Goal: Task Accomplishment & Management: Manage account settings

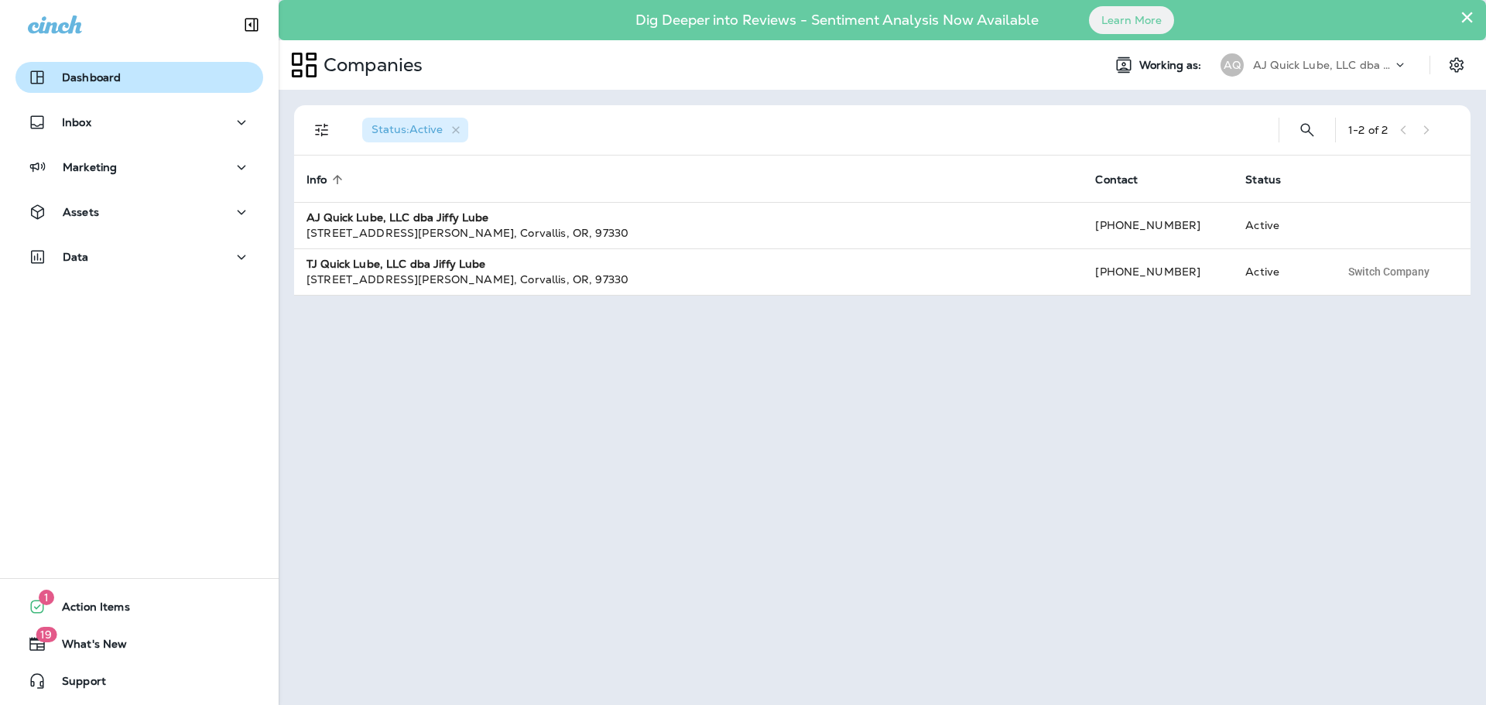
click at [98, 78] on p "Dashboard" at bounding box center [91, 77] width 59 height 12
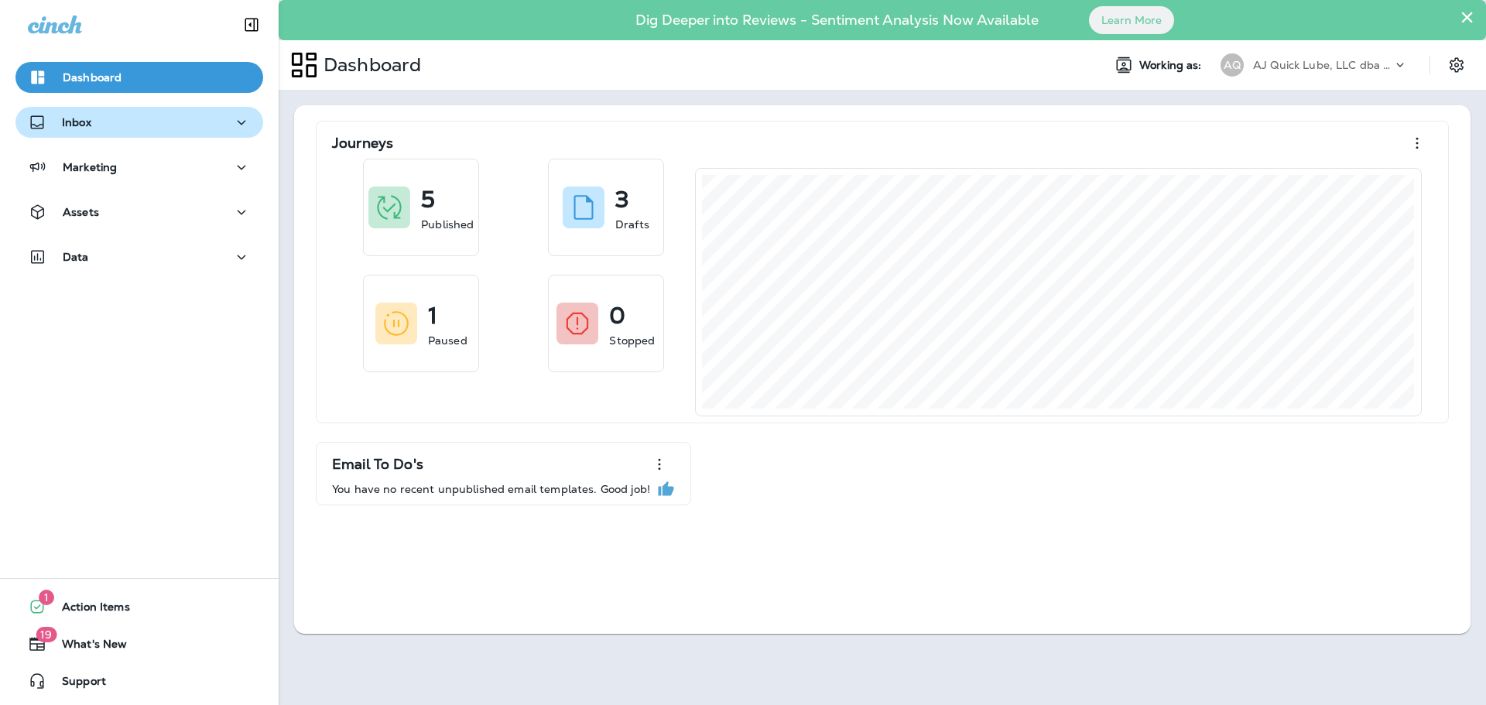
click at [67, 128] on p "Inbox" at bounding box center [76, 122] width 29 height 12
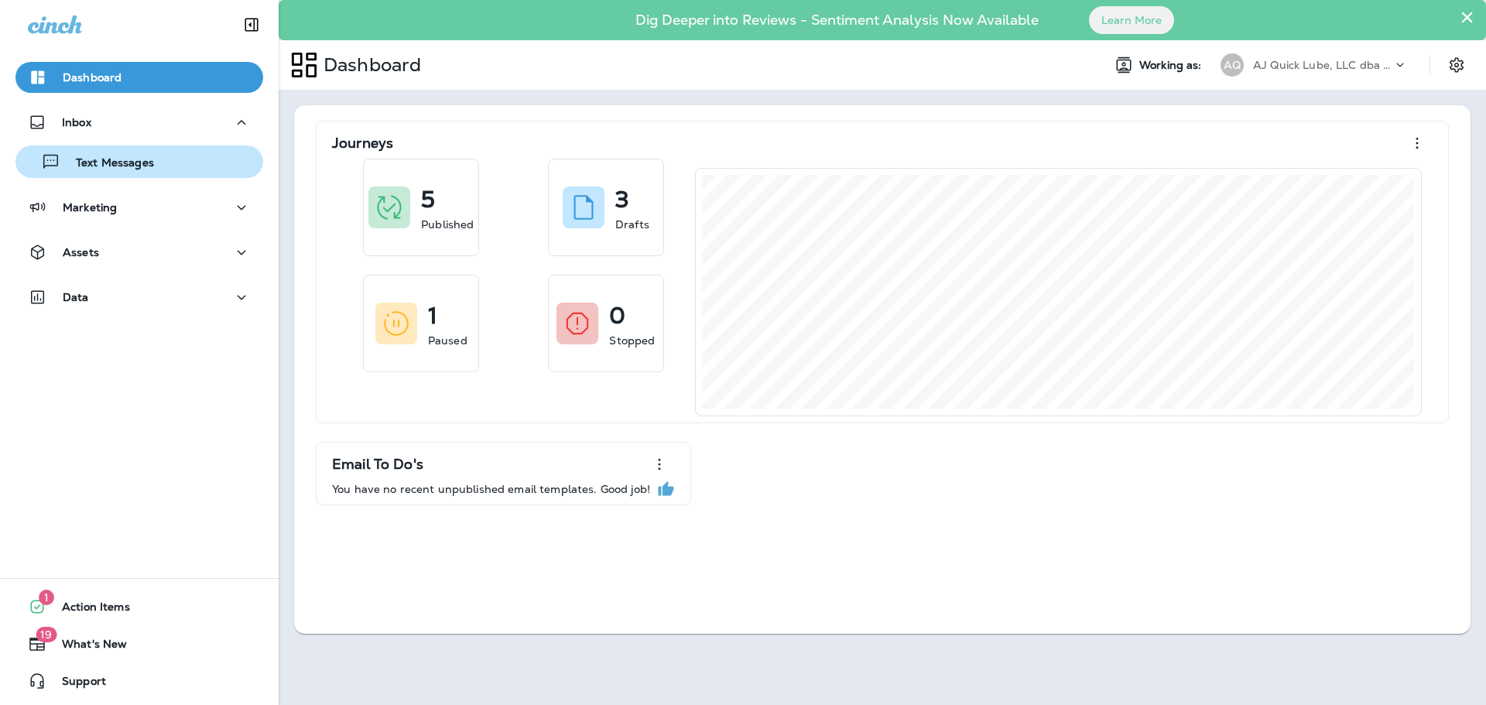
click at [140, 177] on button "Text Messages" at bounding box center [139, 161] width 248 height 33
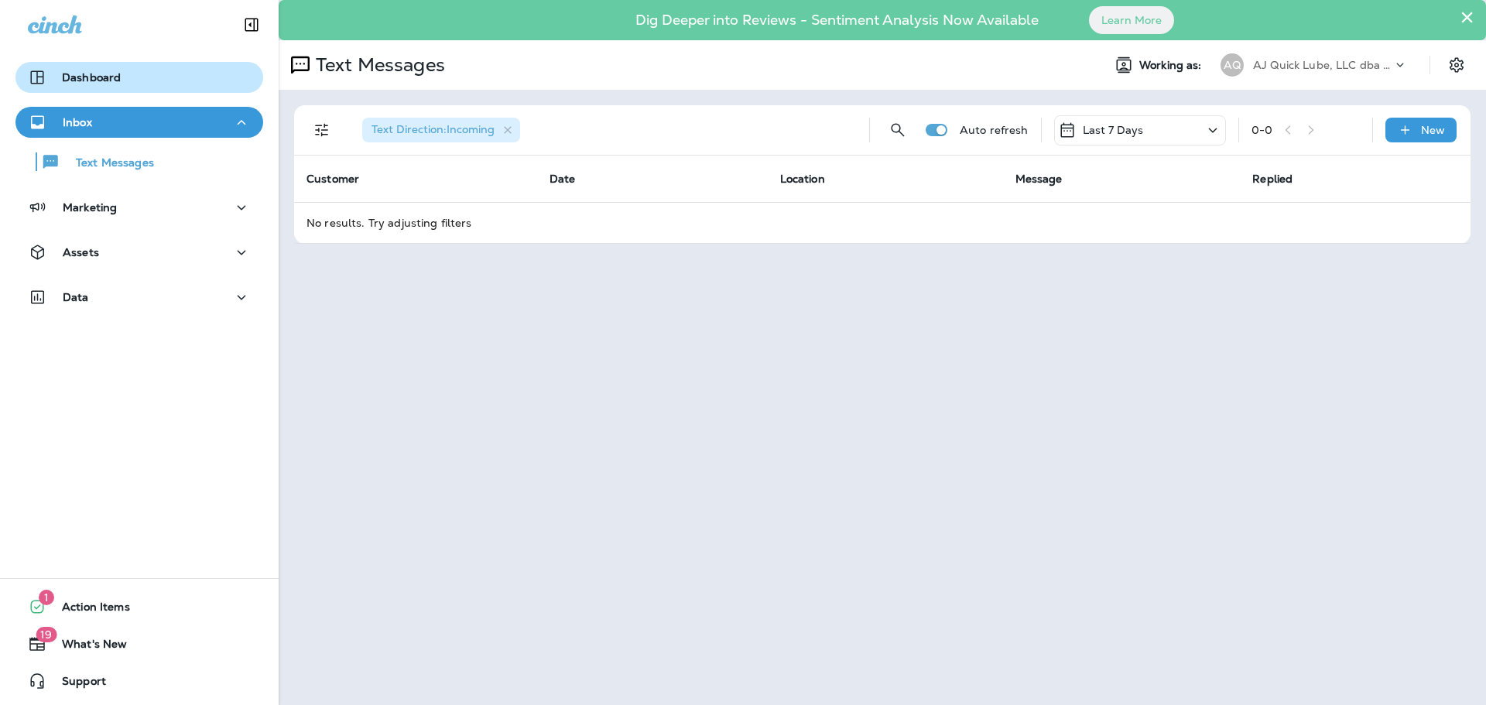
click at [106, 74] on p "Dashboard" at bounding box center [91, 77] width 59 height 12
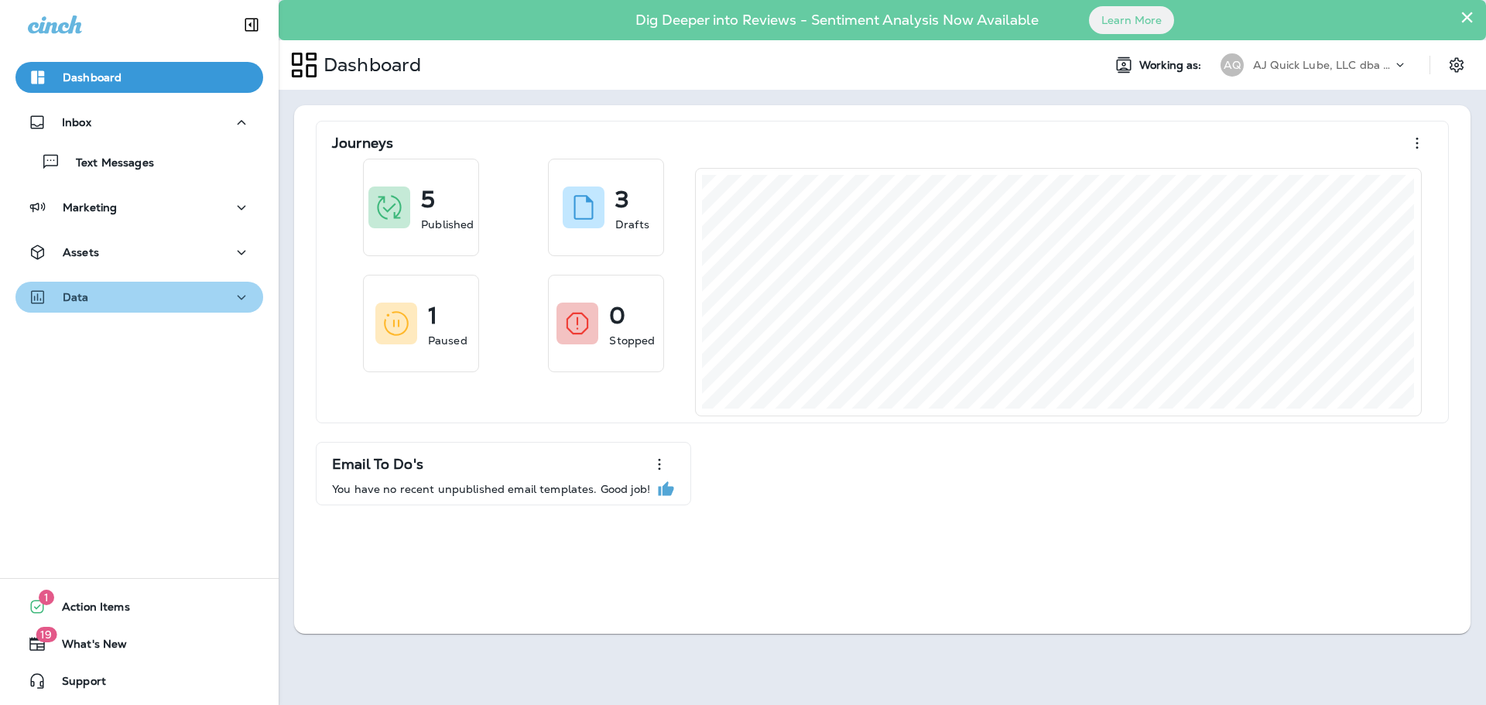
click at [232, 291] on icon "button" at bounding box center [241, 297] width 19 height 19
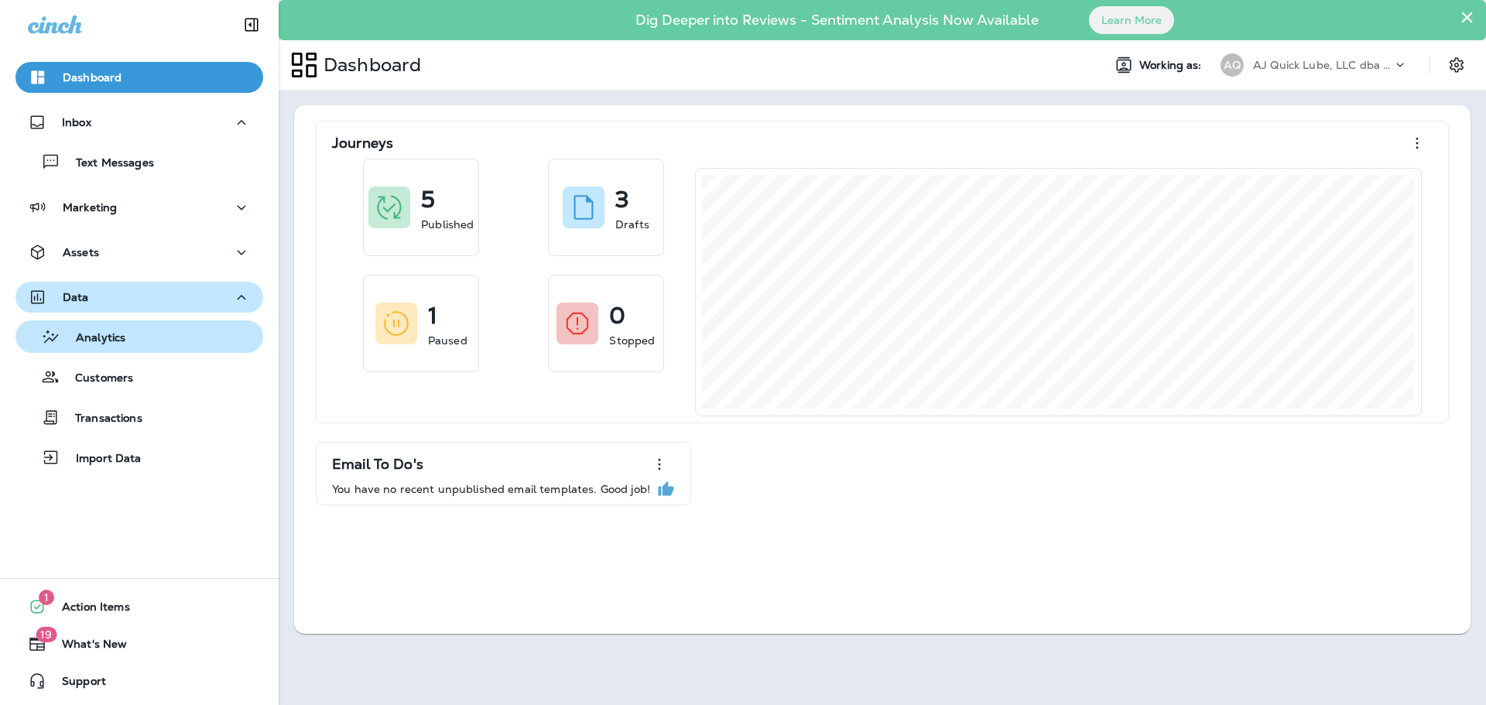
click at [86, 344] on p "Analytics" at bounding box center [92, 338] width 65 height 15
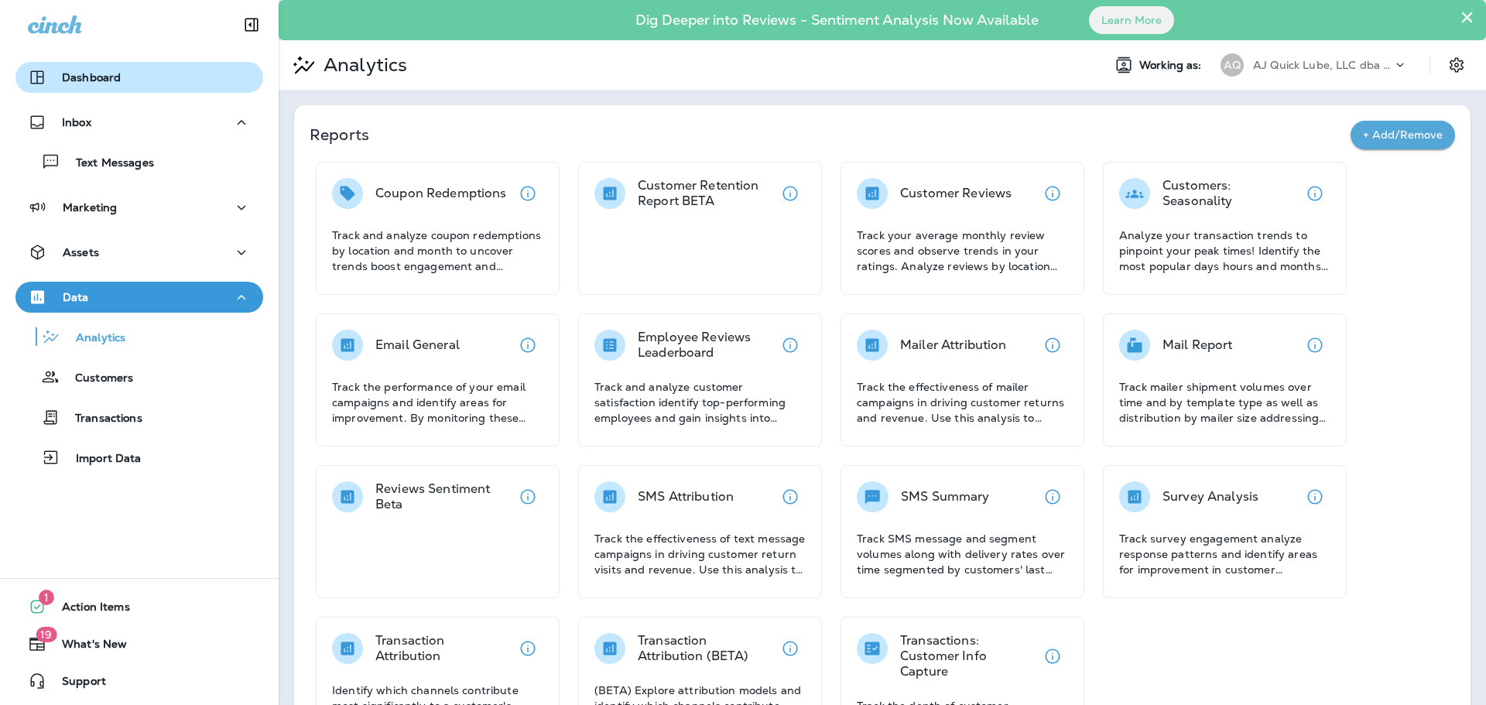
click at [98, 82] on p "Dashboard" at bounding box center [91, 77] width 59 height 12
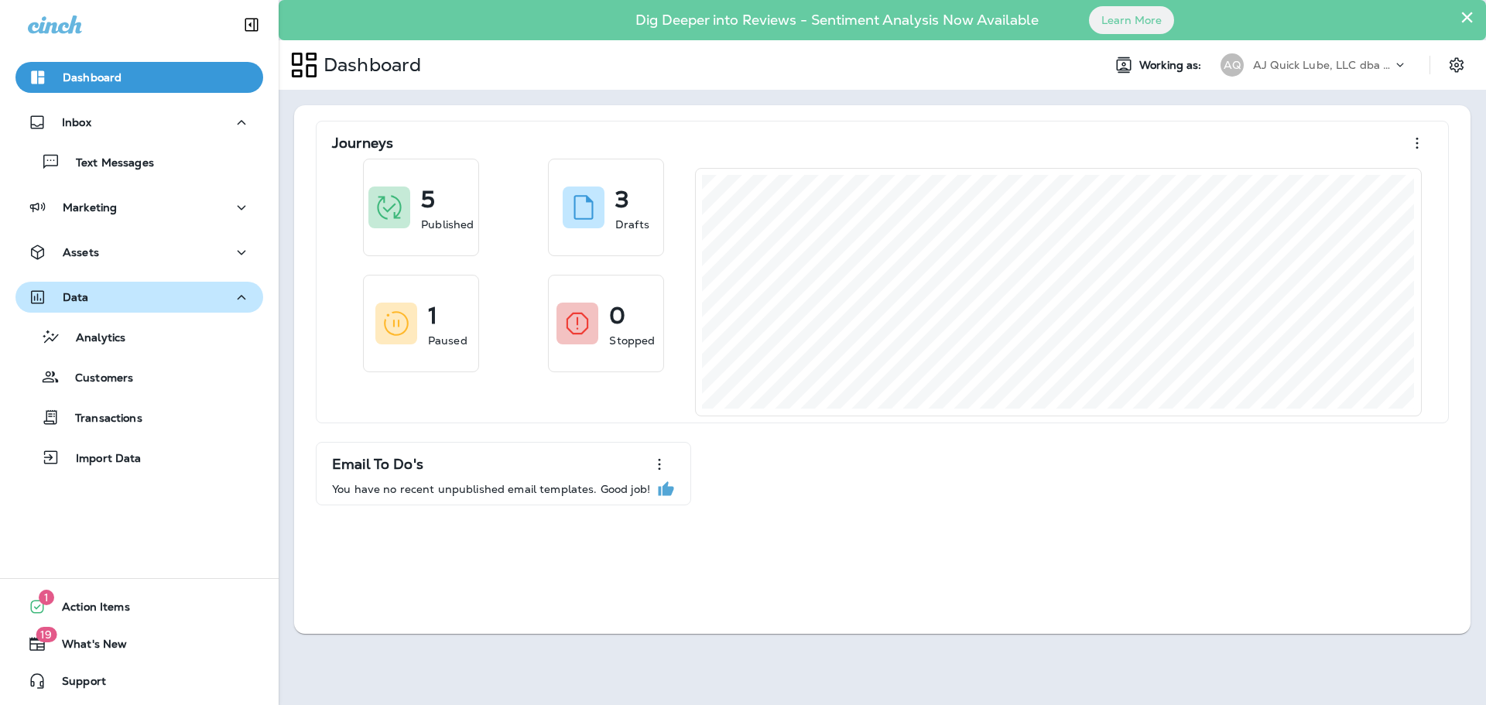
click at [1393, 61] on icon at bounding box center [1399, 64] width 15 height 15
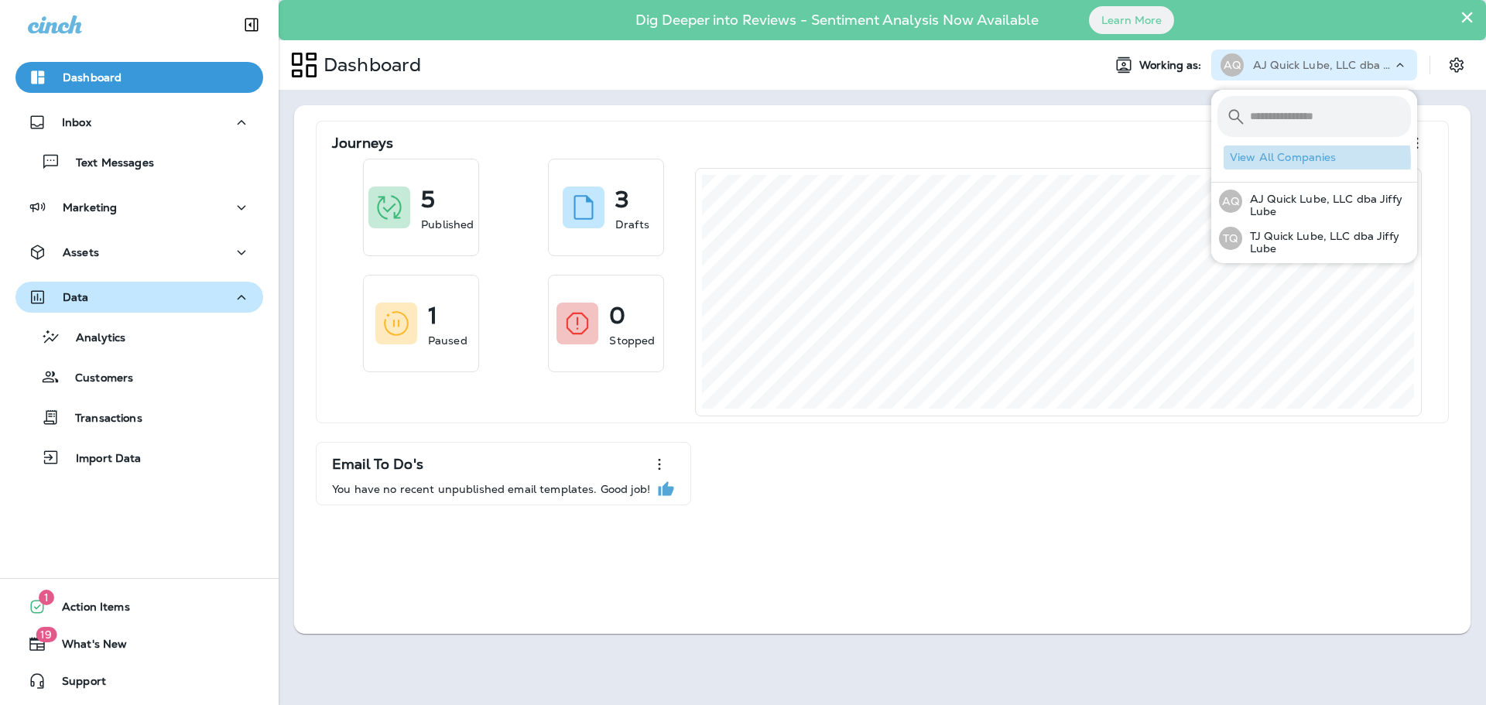
click at [1301, 160] on button "View All Companies" at bounding box center [1319, 157] width 193 height 24
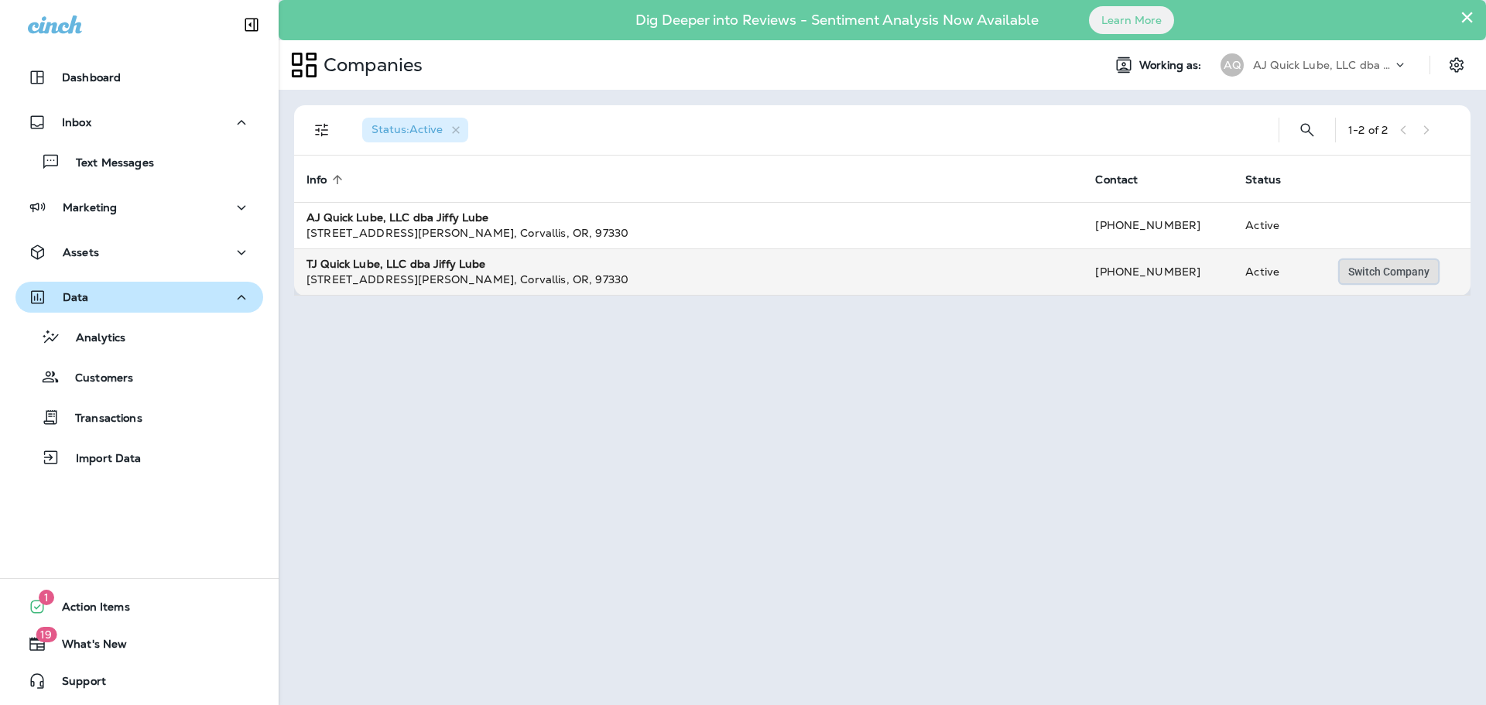
click at [1407, 262] on button "Switch Company" at bounding box center [1388, 271] width 98 height 23
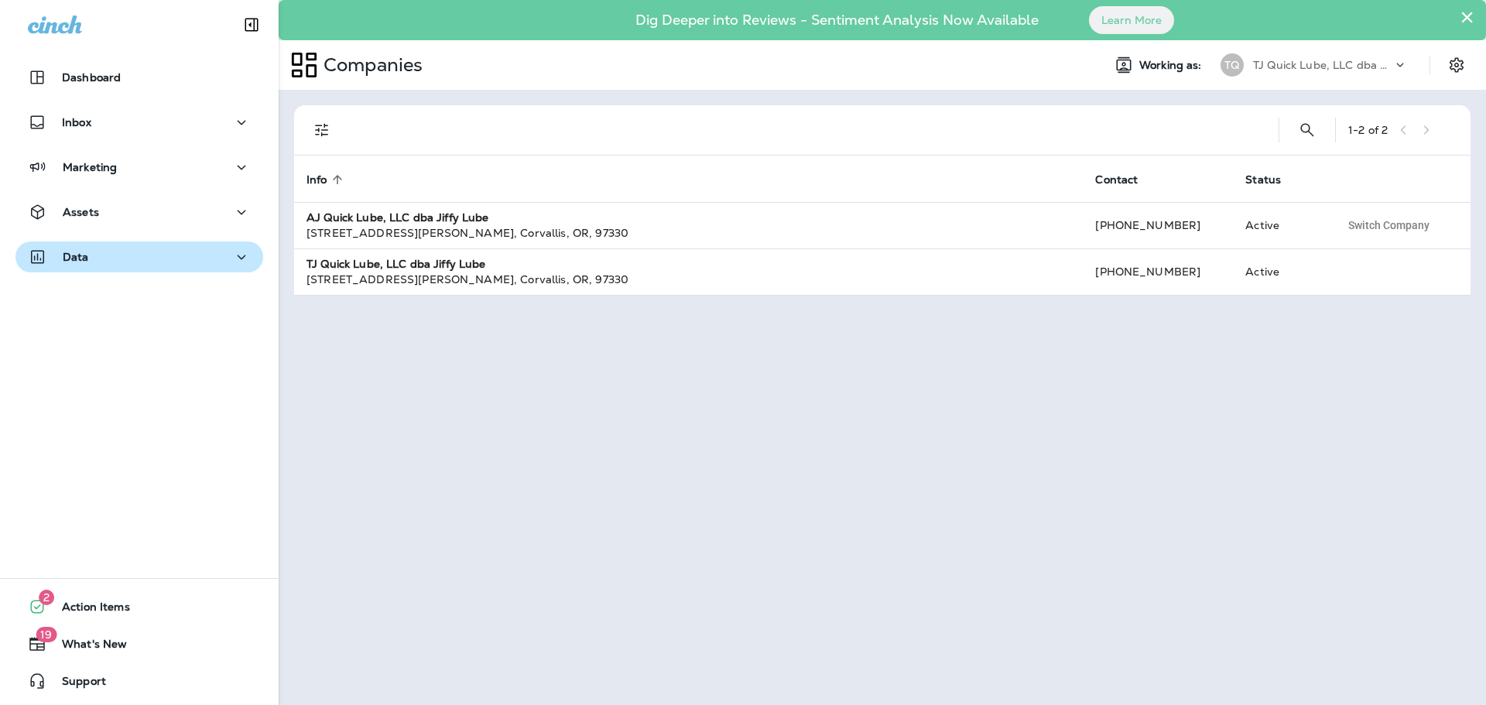
click at [218, 248] on div "Data" at bounding box center [139, 257] width 223 height 19
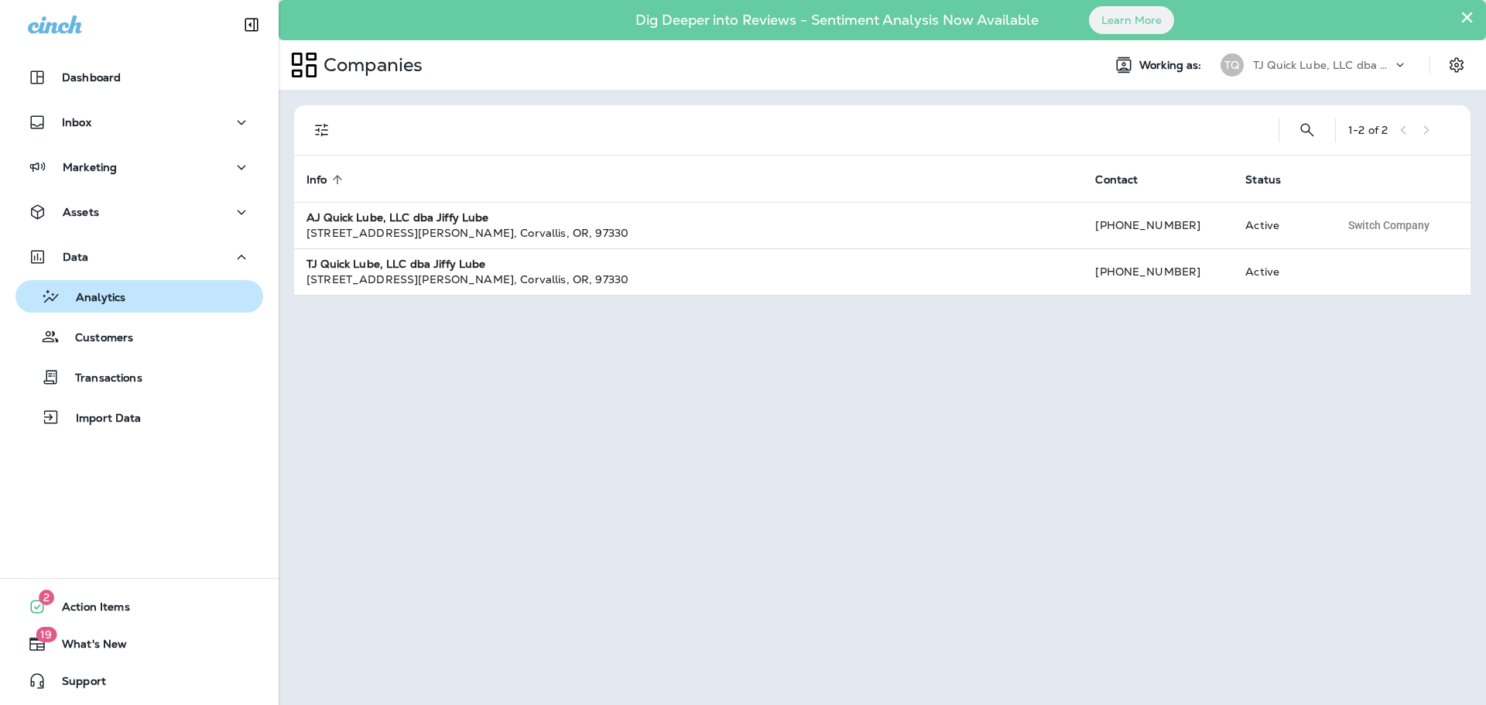
click at [115, 298] on p "Analytics" at bounding box center [92, 298] width 65 height 15
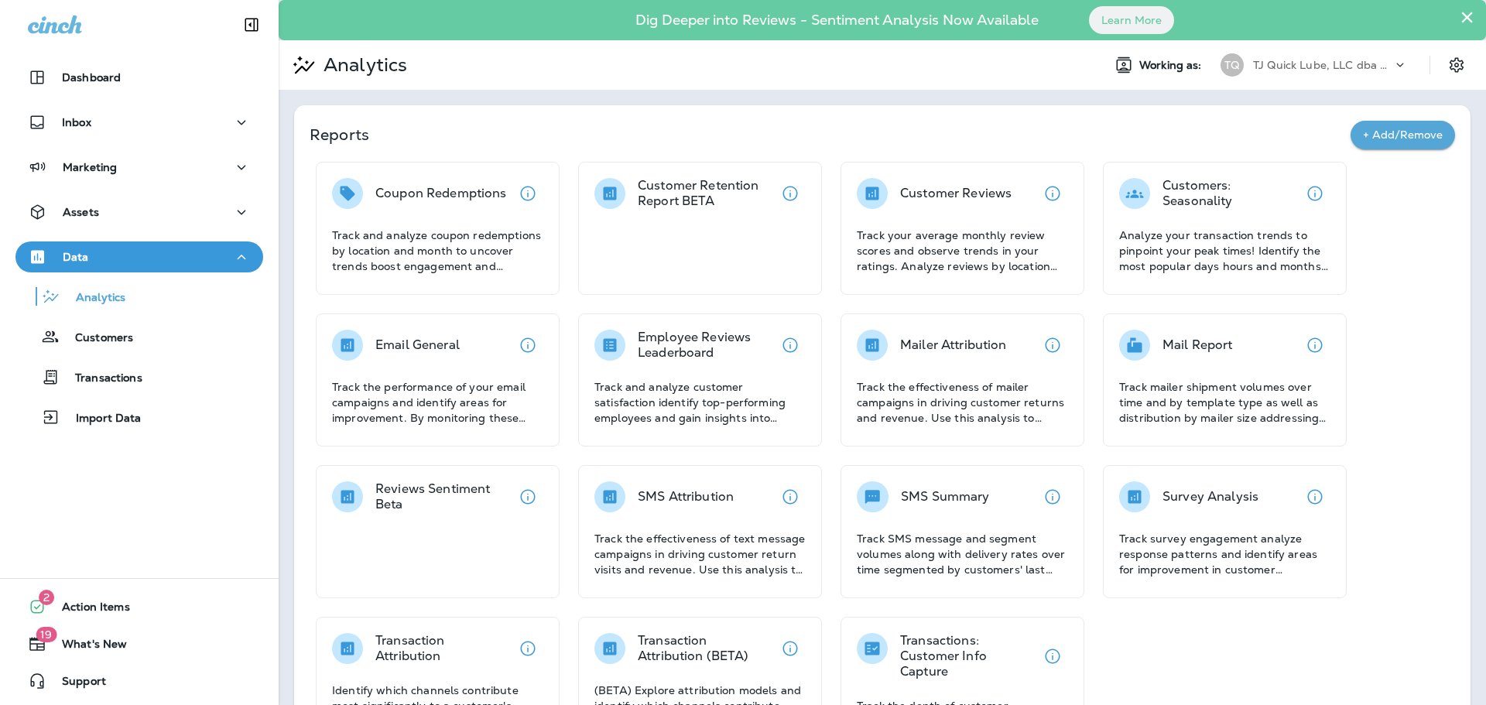
click at [1392, 63] on icon at bounding box center [1399, 64] width 15 height 15
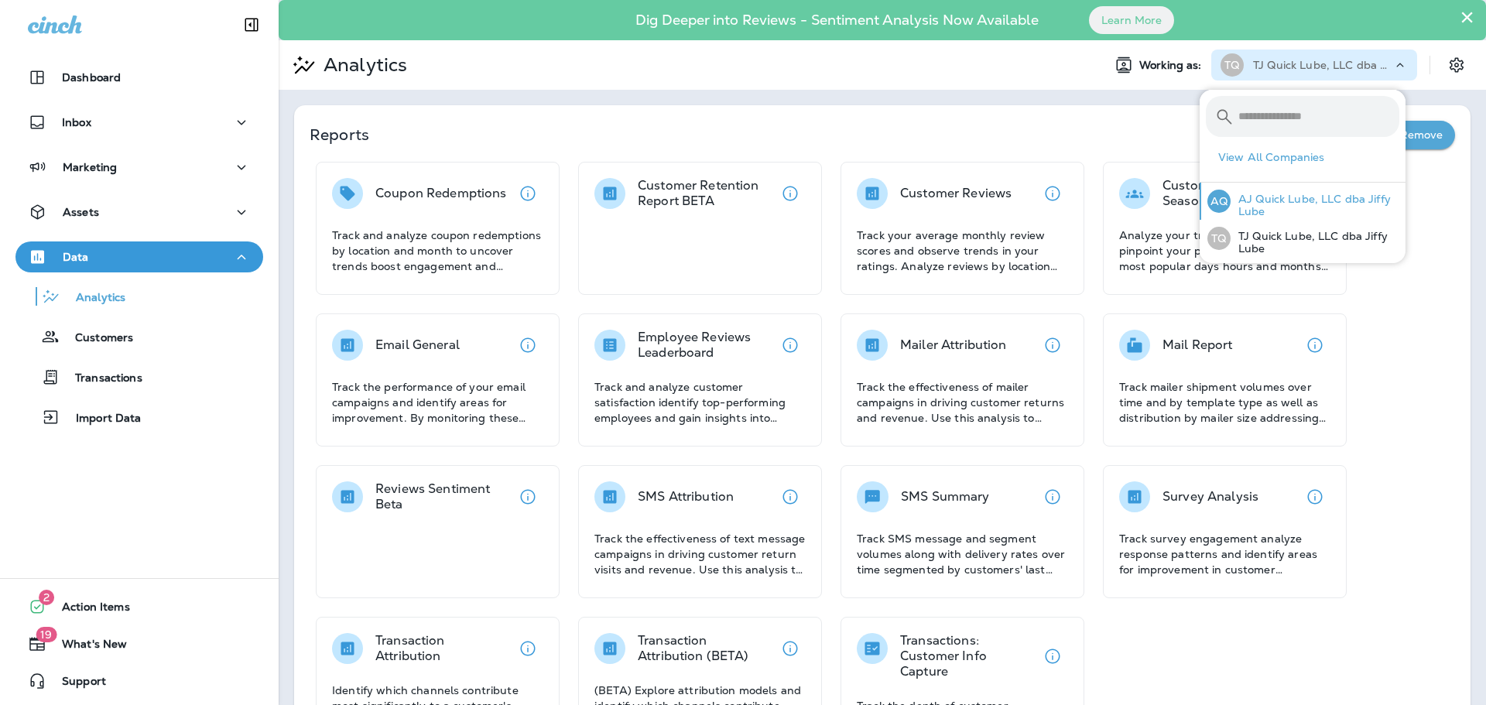
click at [1265, 202] on p "AJ Quick Lube, LLC dba Jiffy Lube" at bounding box center [1314, 205] width 169 height 25
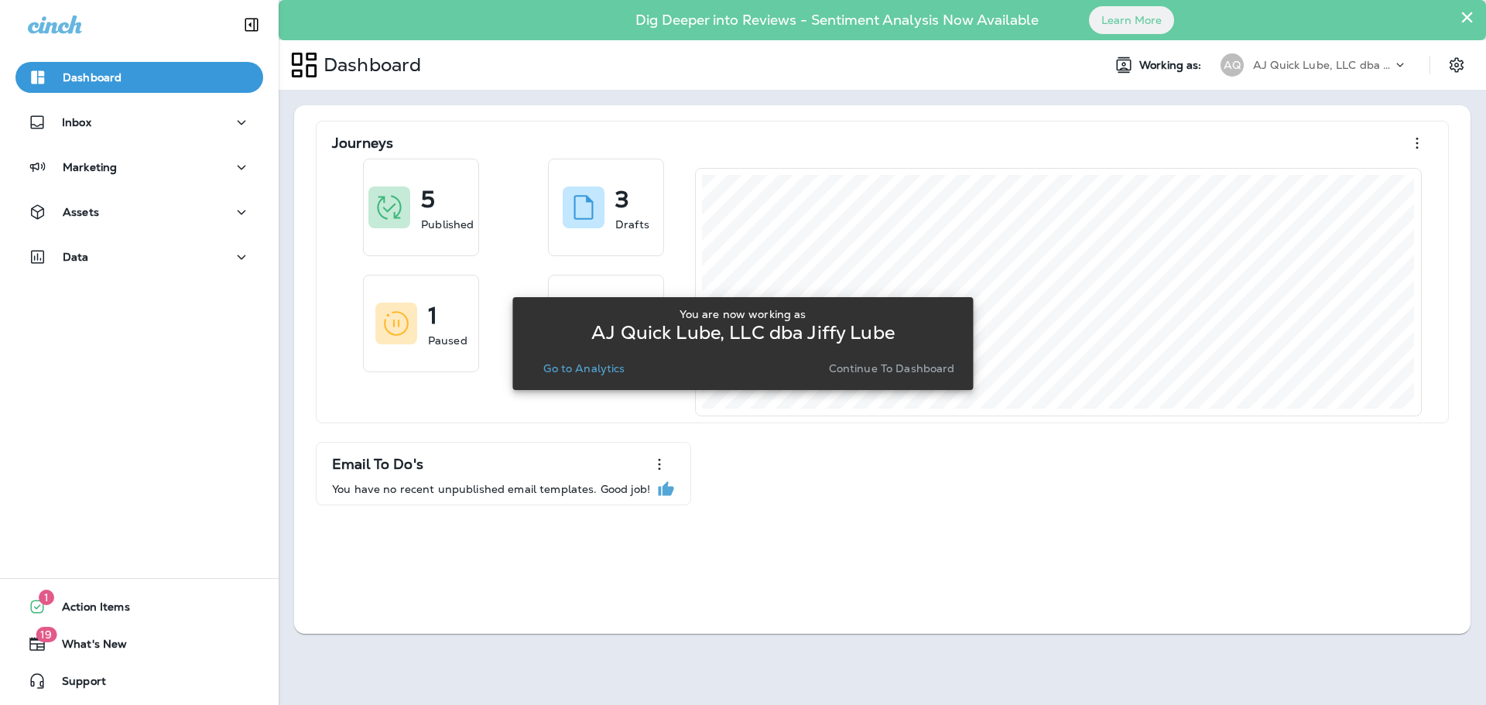
click at [1341, 60] on p "AJ Quick Lube, LLC dba Jiffy Lube" at bounding box center [1322, 65] width 139 height 12
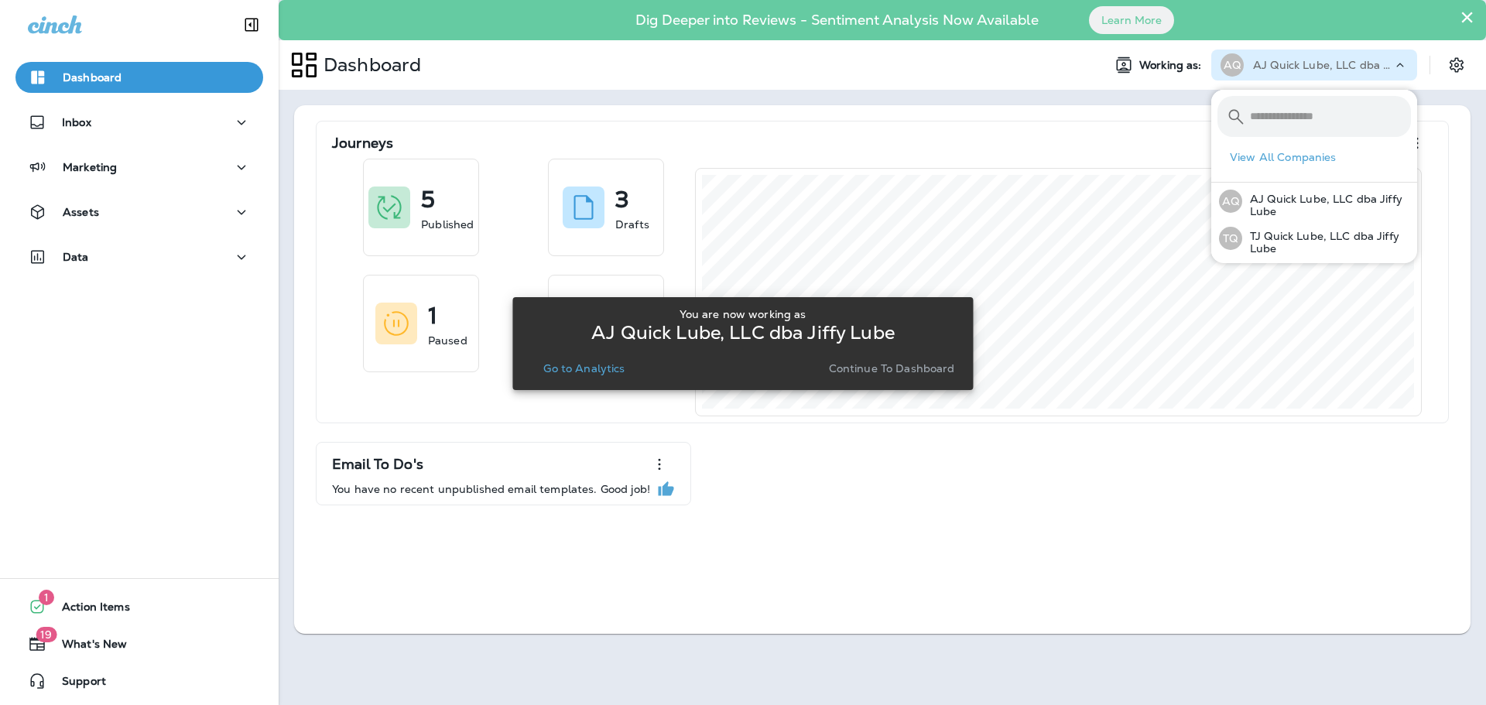
click at [1026, 99] on div "Journeys 5 Published 3 Drafts 1 Paused 0 Stopped Email To Do's You have no rece…" at bounding box center [882, 369] width 1207 height 559
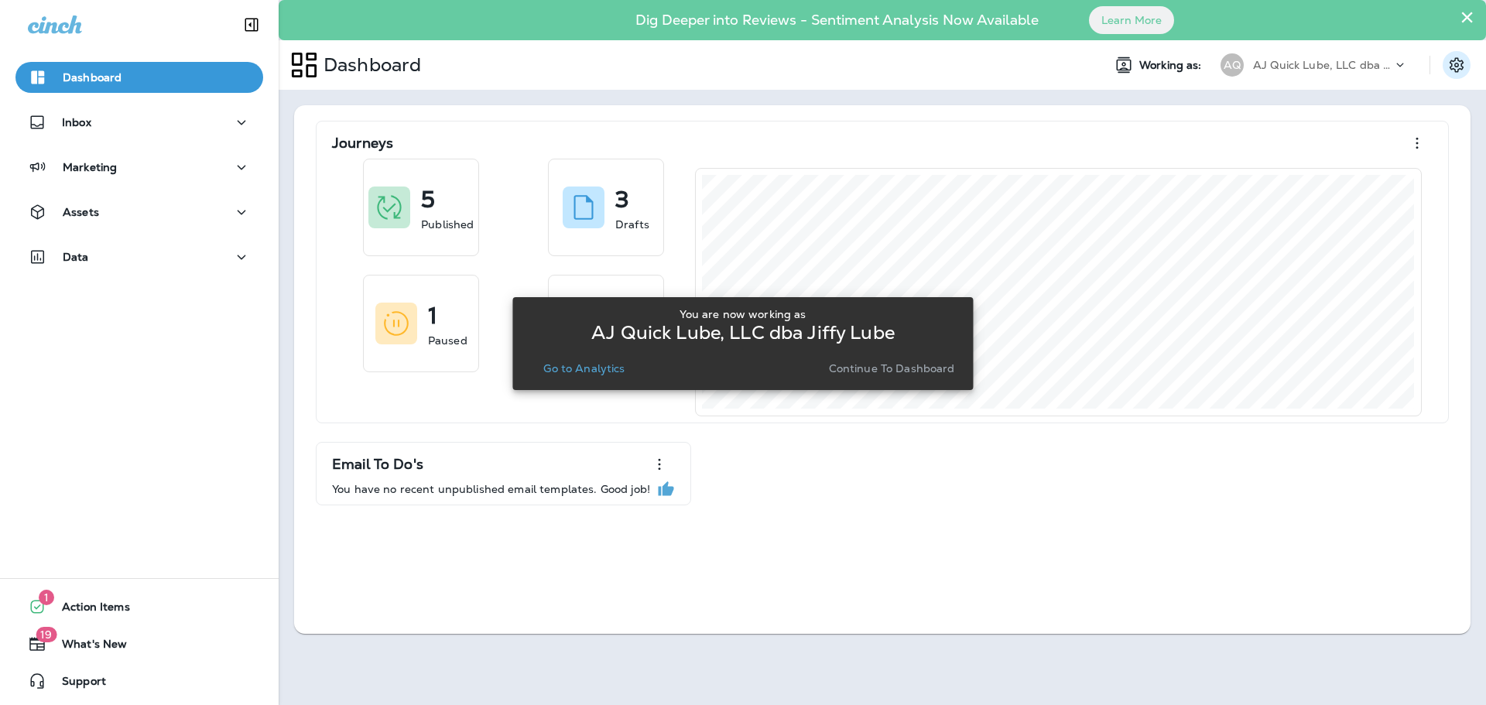
click at [1462, 70] on icon "Settings" at bounding box center [1456, 64] width 14 height 15
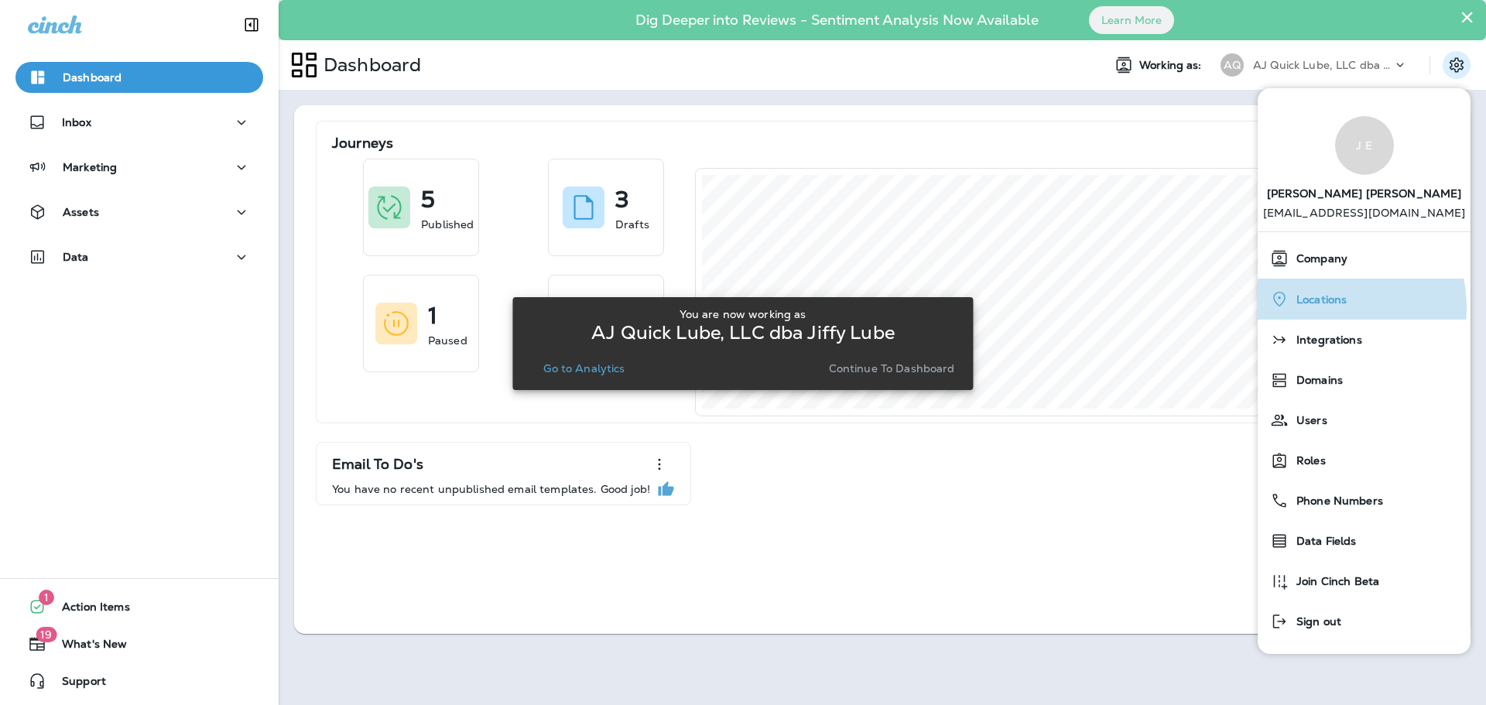
click at [1318, 308] on div "Locations" at bounding box center [1364, 299] width 200 height 32
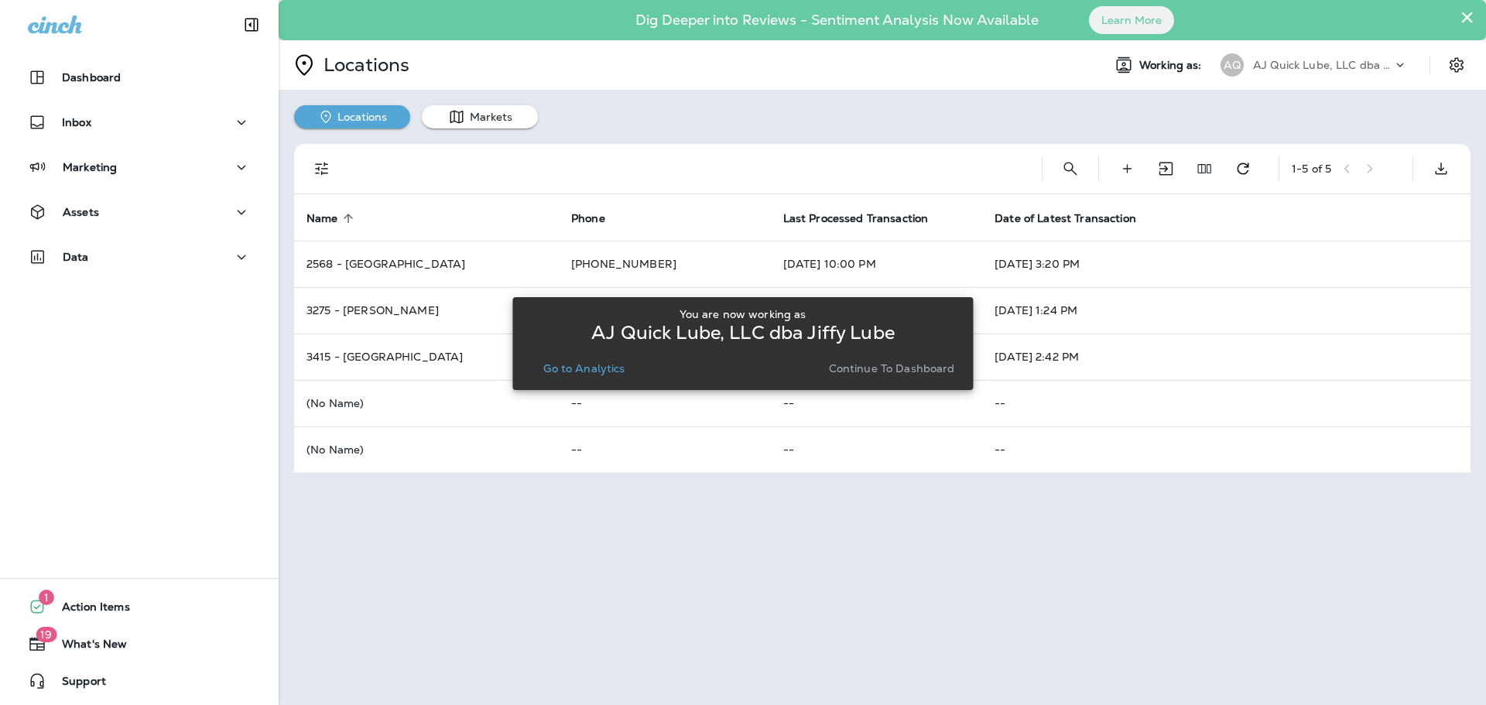
click at [730, 576] on div "You are now working as AJ Quick Lube, LLC dba Jiffy Lube Go to Analytics Contin…" at bounding box center [742, 343] width 460 height 686
click at [1408, 66] on div at bounding box center [1406, 68] width 29 height 23
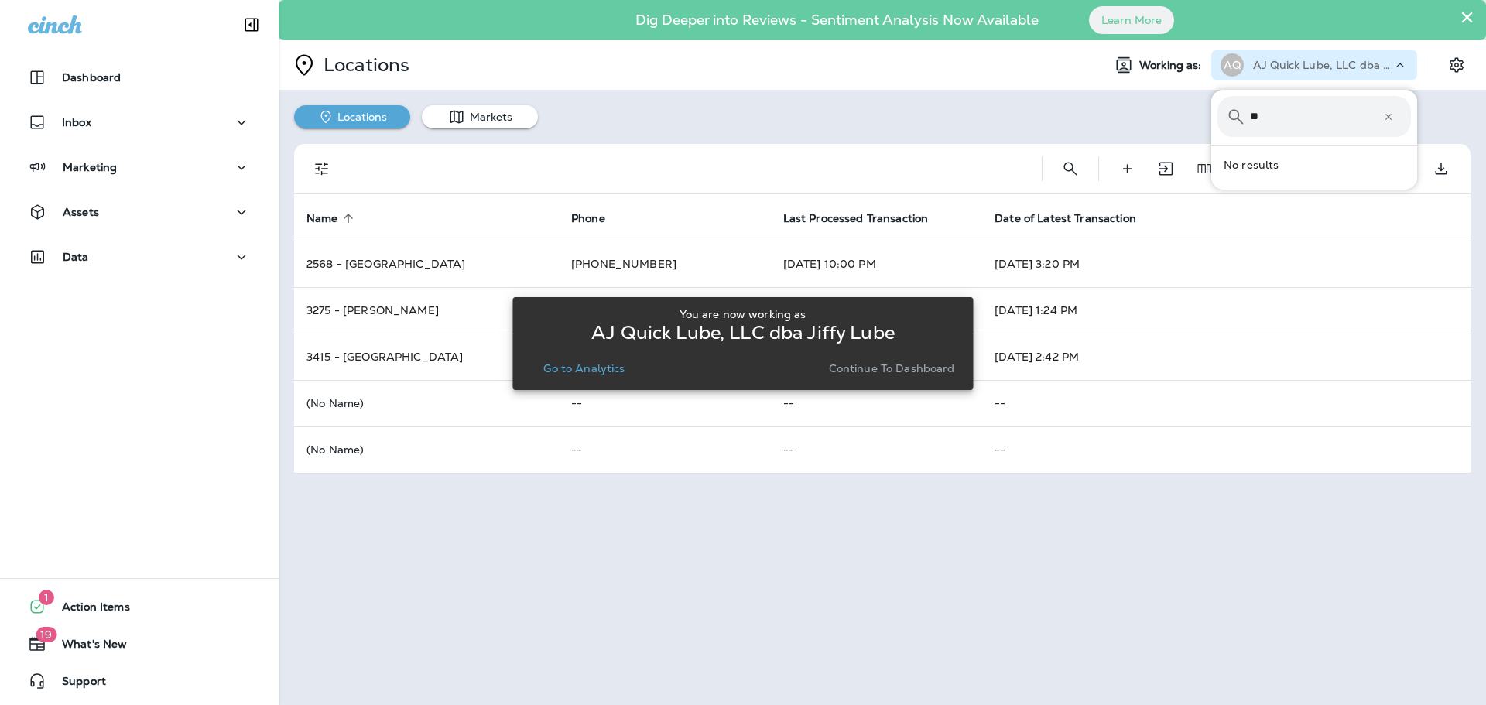
type input "*"
type input "**********"
click at [1383, 119] on icon at bounding box center [1388, 116] width 11 height 11
click at [1076, 565] on div "× Dig Deeper into Reviews - Sentiment Analysis Now Available Learn More Locatio…" at bounding box center [882, 352] width 1207 height 705
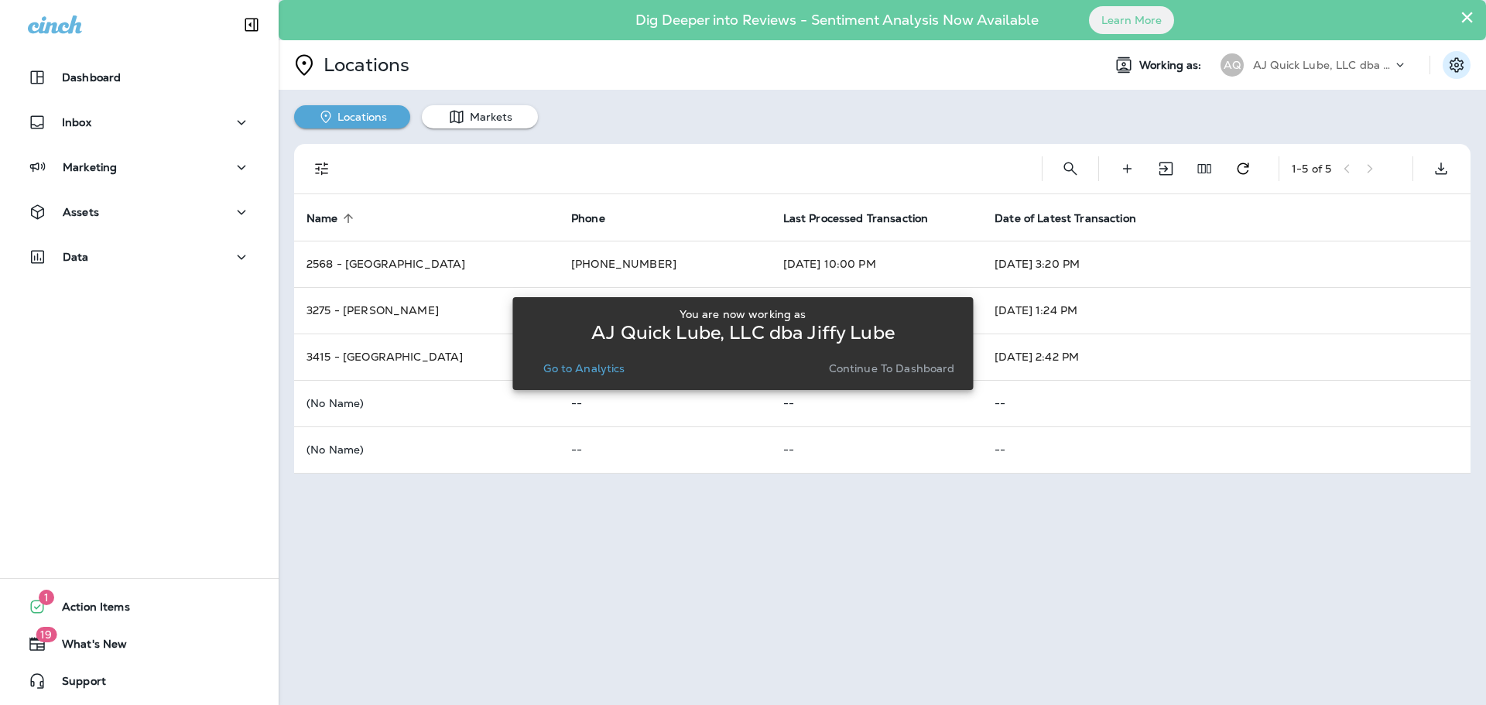
click at [1462, 58] on icon "Settings" at bounding box center [1456, 65] width 19 height 19
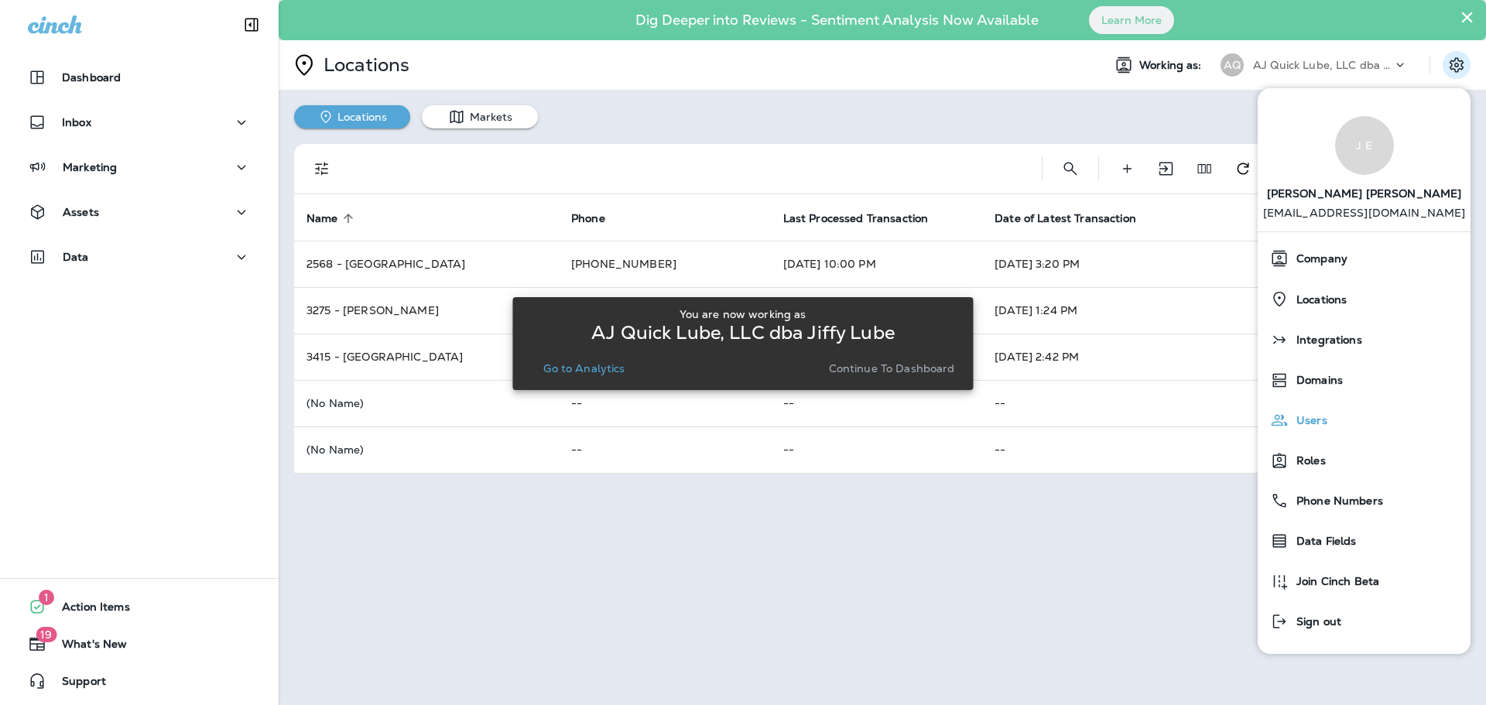
click at [1309, 427] on span "Users" at bounding box center [1307, 420] width 39 height 13
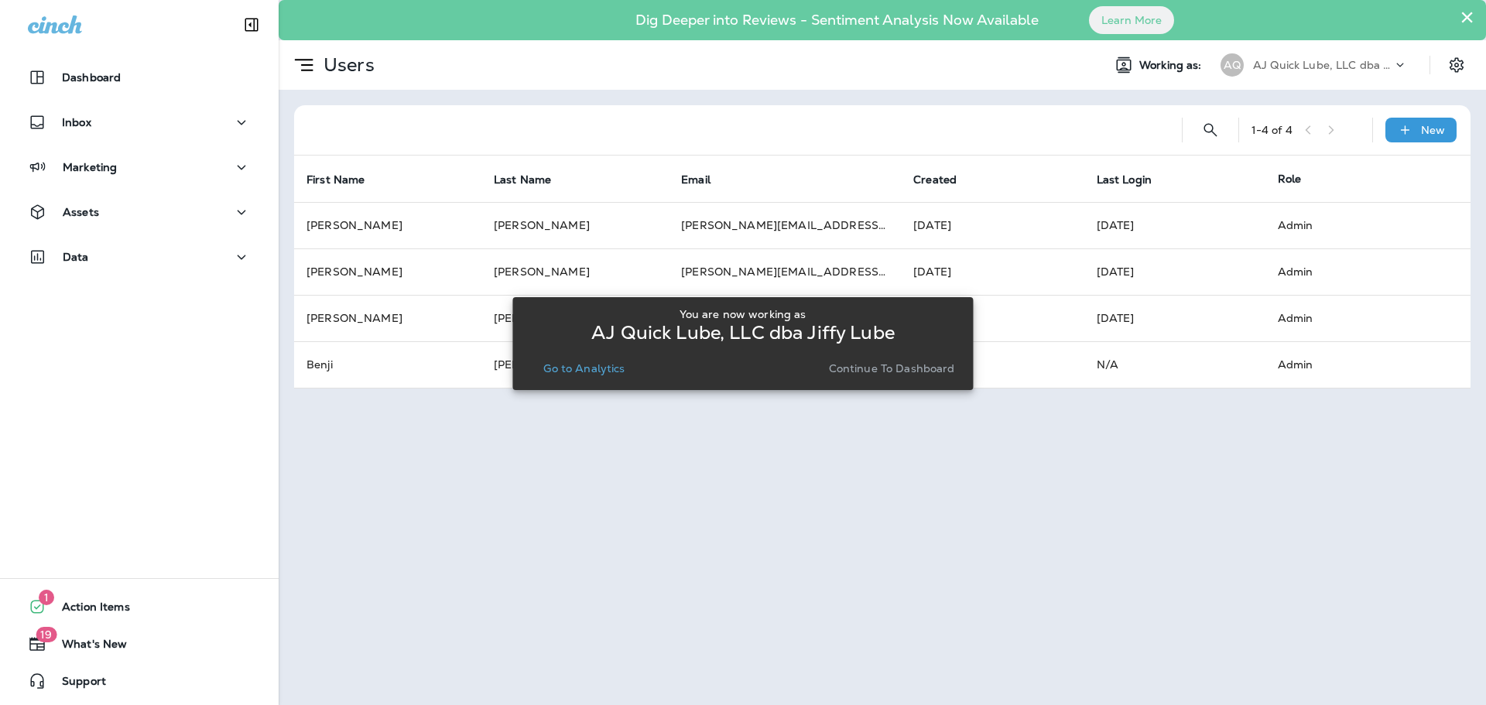
click at [932, 371] on p "Continue to Dashboard" at bounding box center [892, 368] width 126 height 12
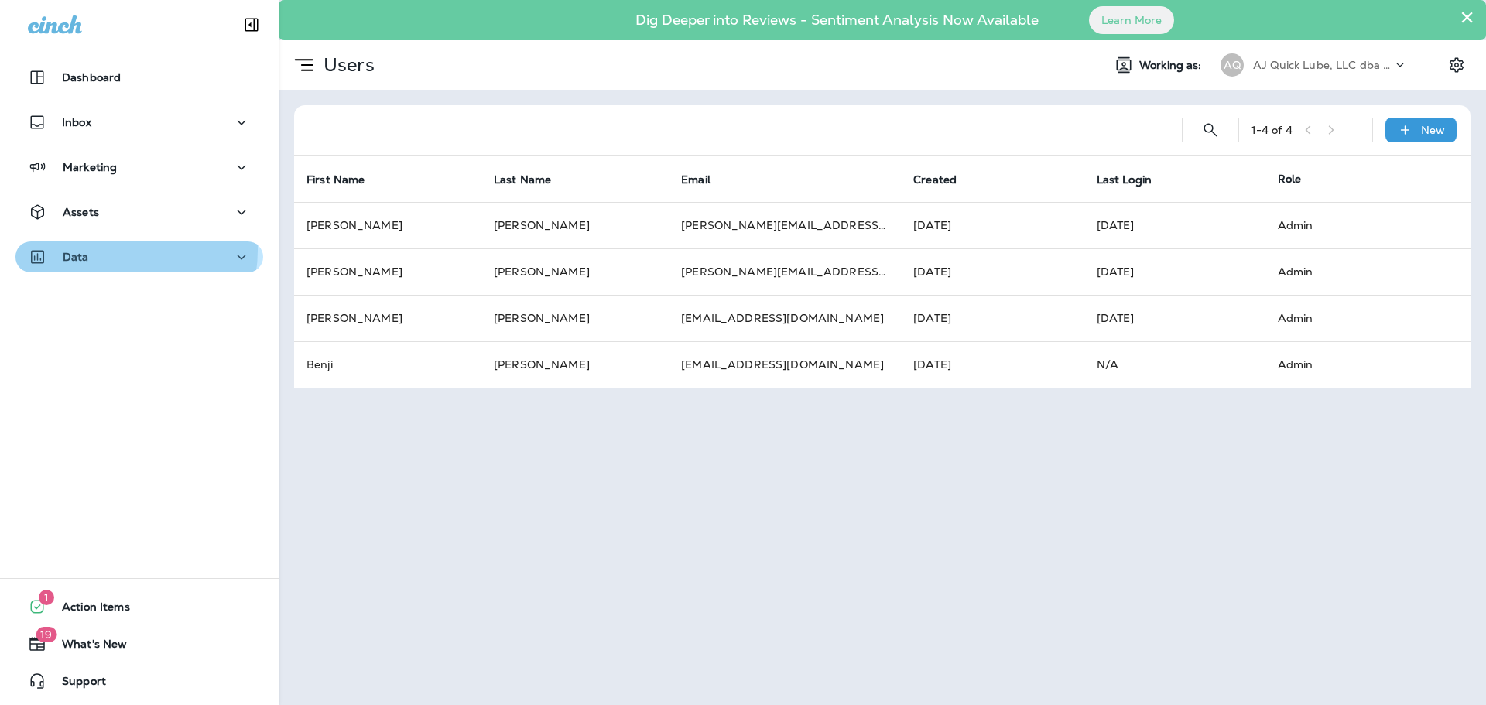
click at [113, 250] on div "Data" at bounding box center [139, 257] width 223 height 19
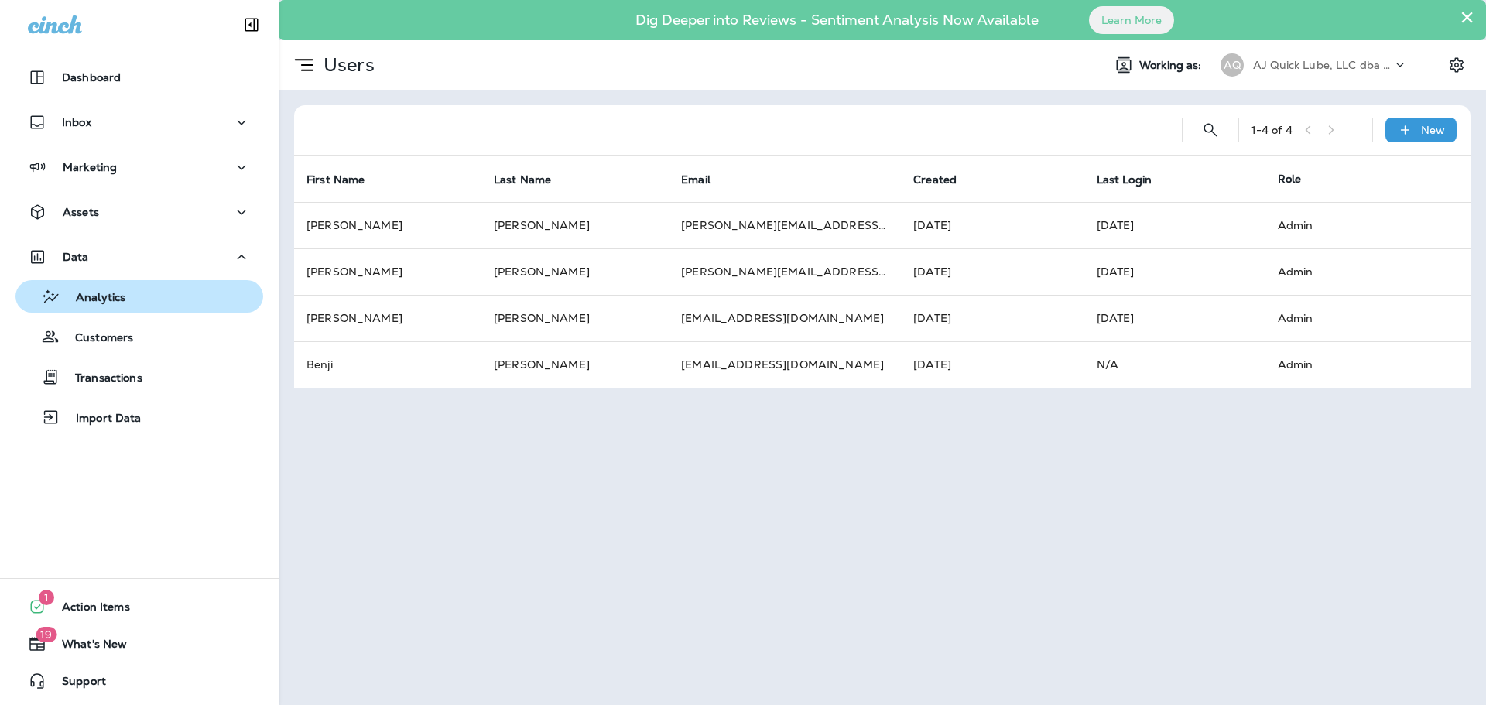
click at [120, 309] on button "Analytics" at bounding box center [139, 296] width 248 height 33
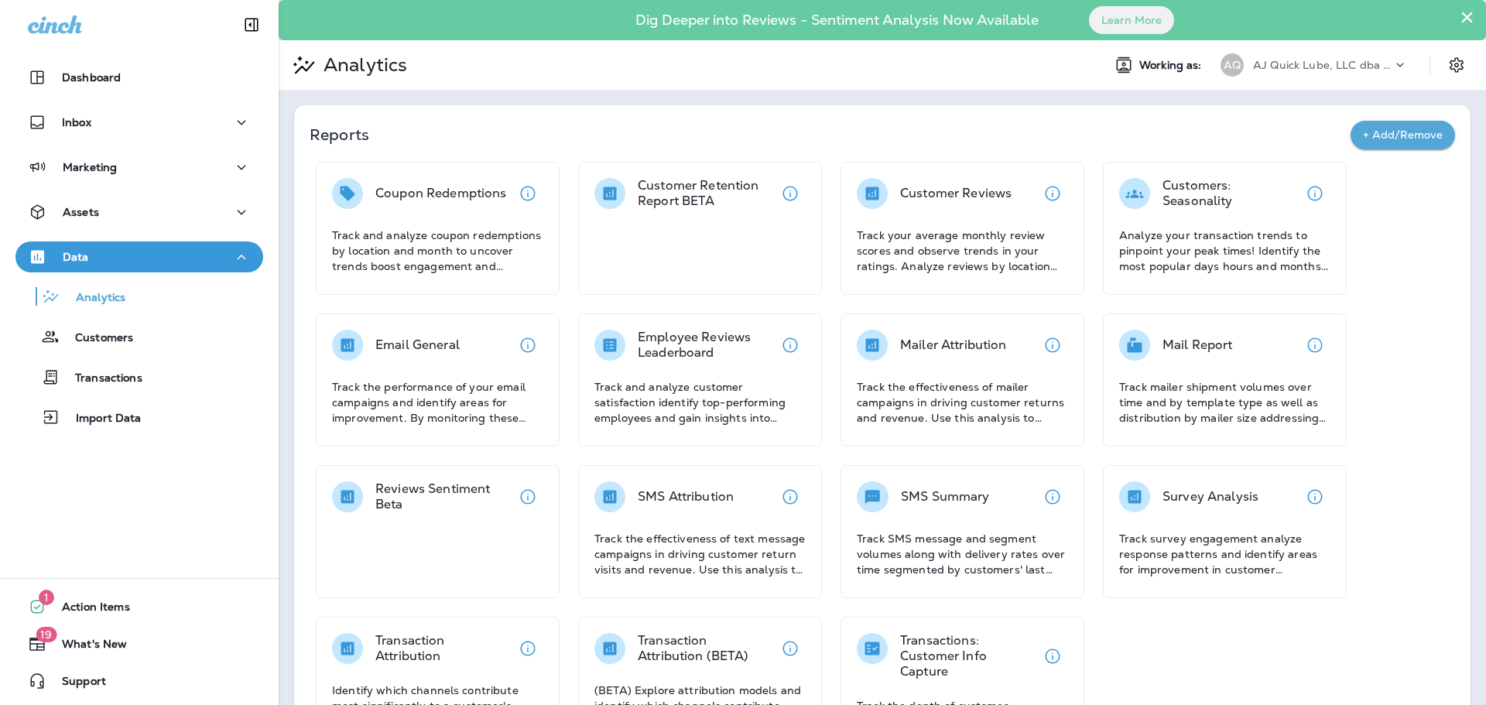
click at [1375, 74] on div "AJ Quick Lube, LLC dba Jiffy Lube" at bounding box center [1322, 64] width 139 height 23
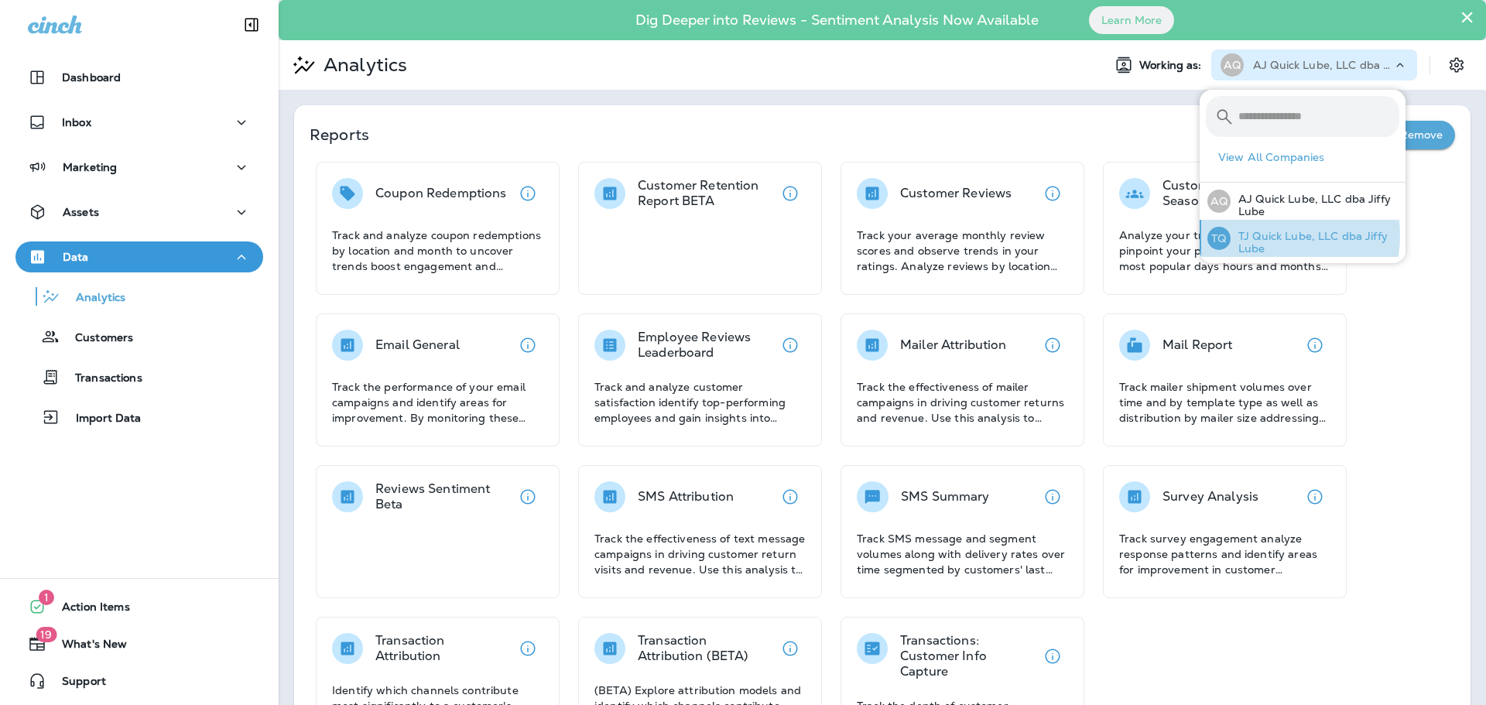
click at [1268, 235] on p "TJ Quick Lube, LLC dba Jiffy Lube" at bounding box center [1314, 242] width 169 height 25
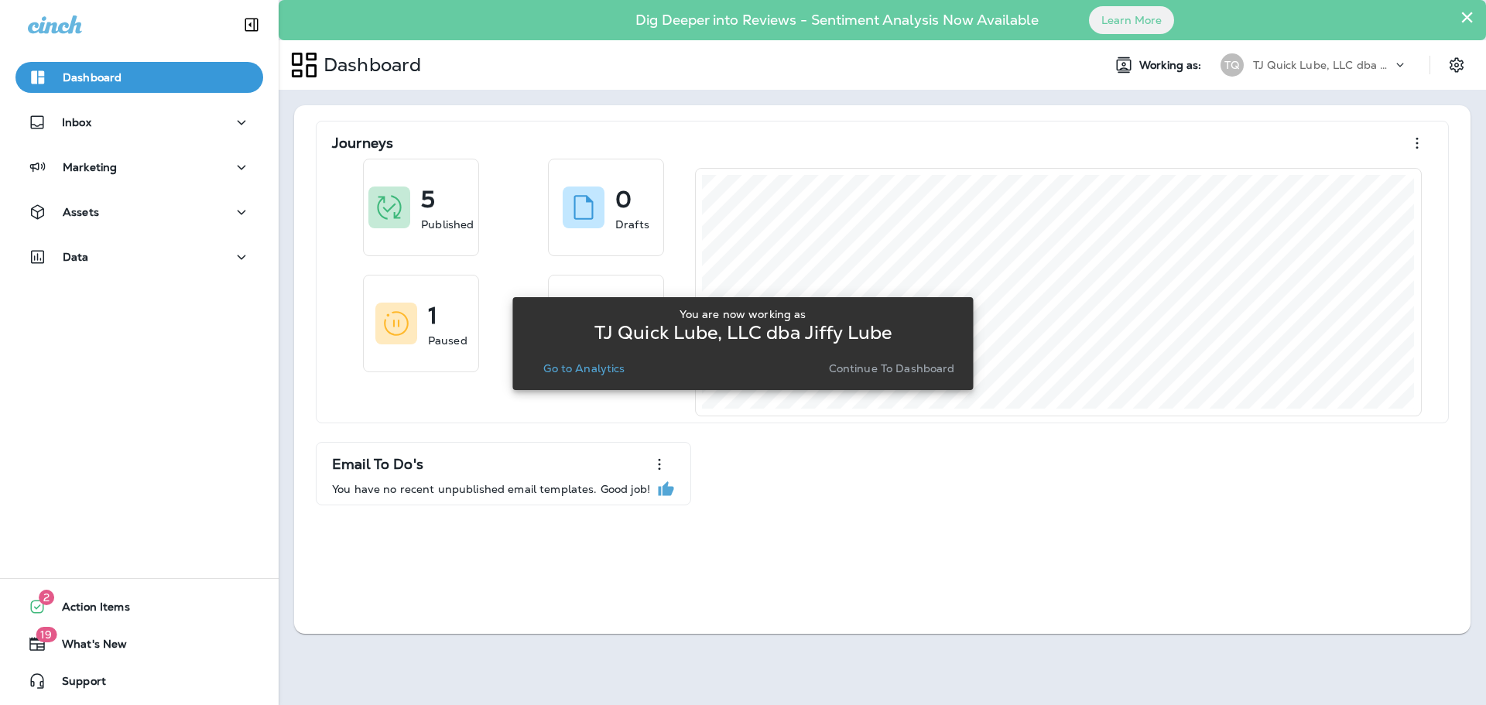
click at [186, 408] on div "Dashboard Inbox Marketing Assets Data 2 Action Items 19 What's New Support" at bounding box center [139, 352] width 279 height 705
click at [594, 366] on p "Go to Analytics" at bounding box center [583, 368] width 81 height 12
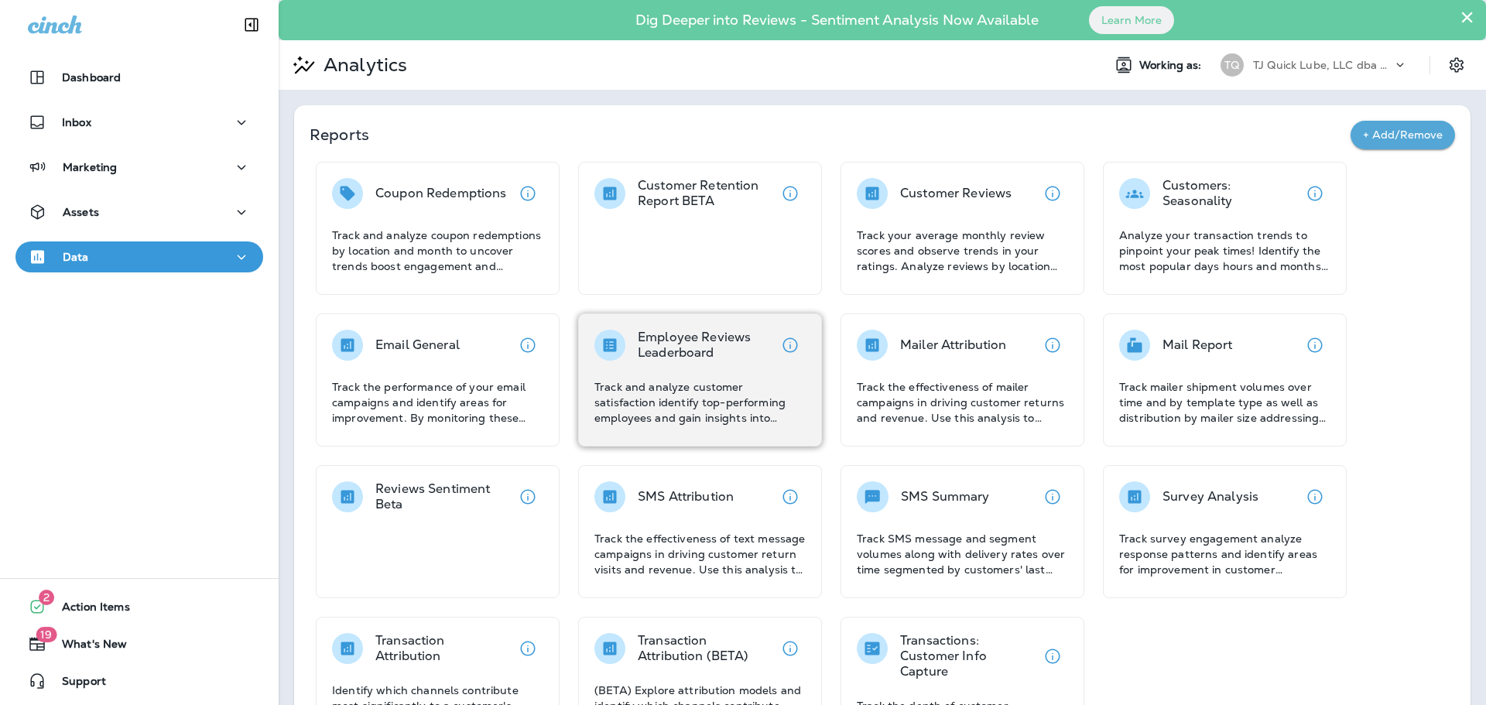
click at [651, 337] on p "Employee Reviews Leaderboard" at bounding box center [706, 345] width 137 height 31
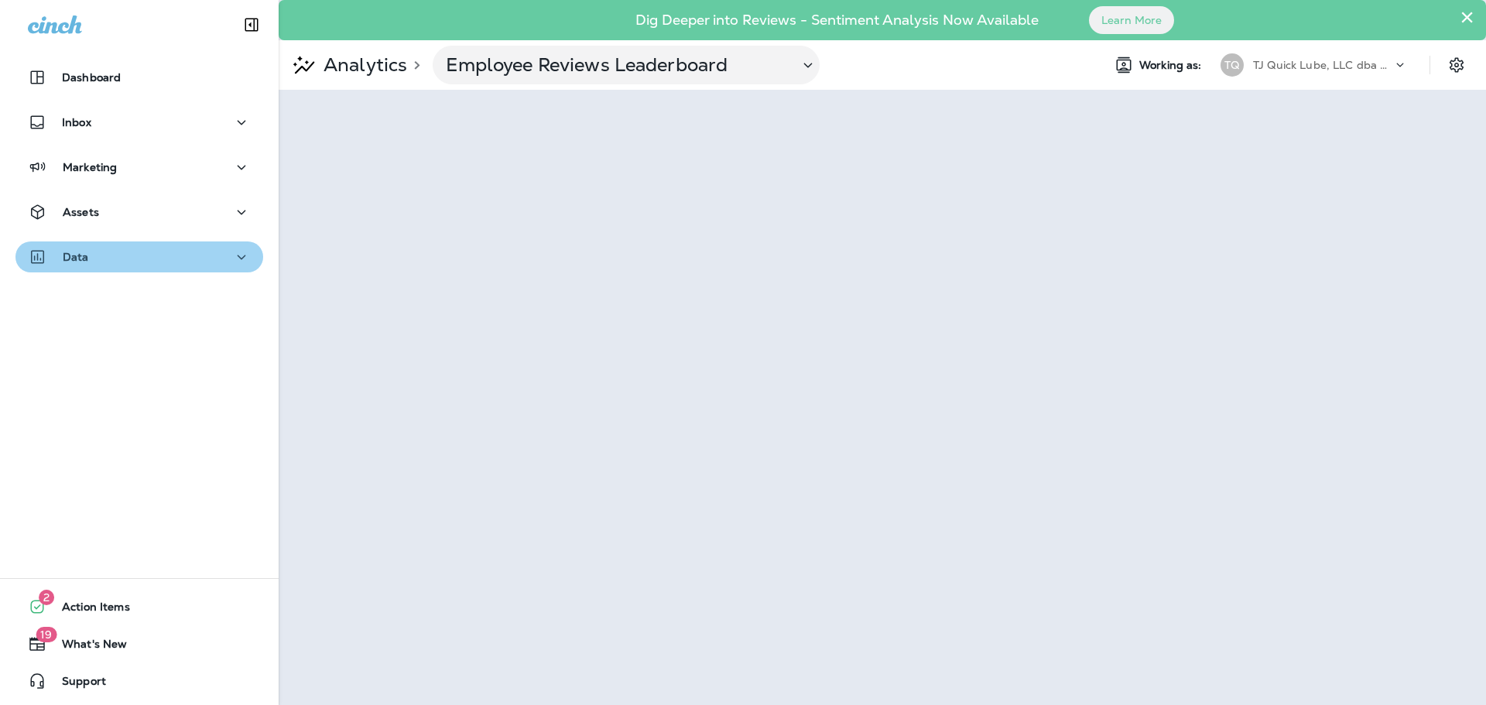
click at [191, 265] on div "Data" at bounding box center [139, 257] width 223 height 19
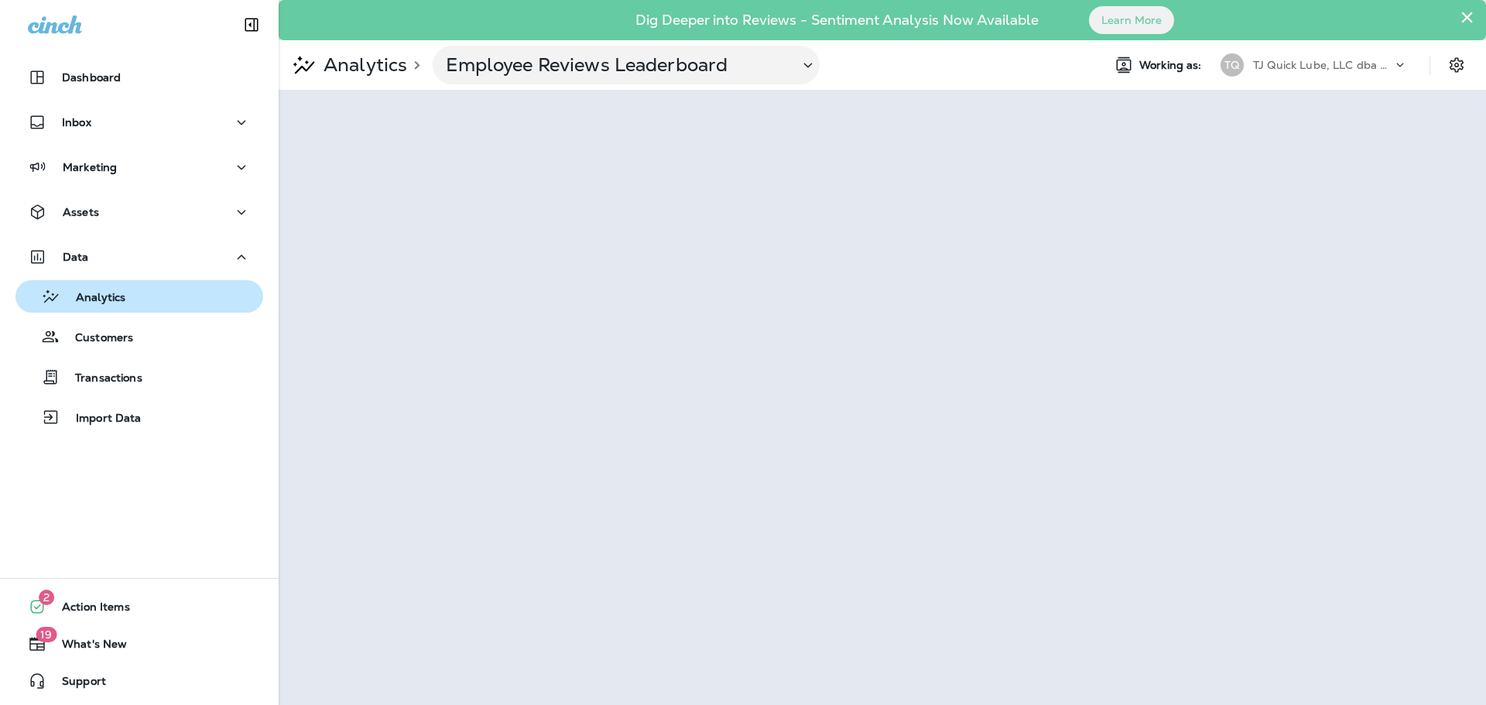
click at [89, 298] on p "Analytics" at bounding box center [92, 298] width 65 height 15
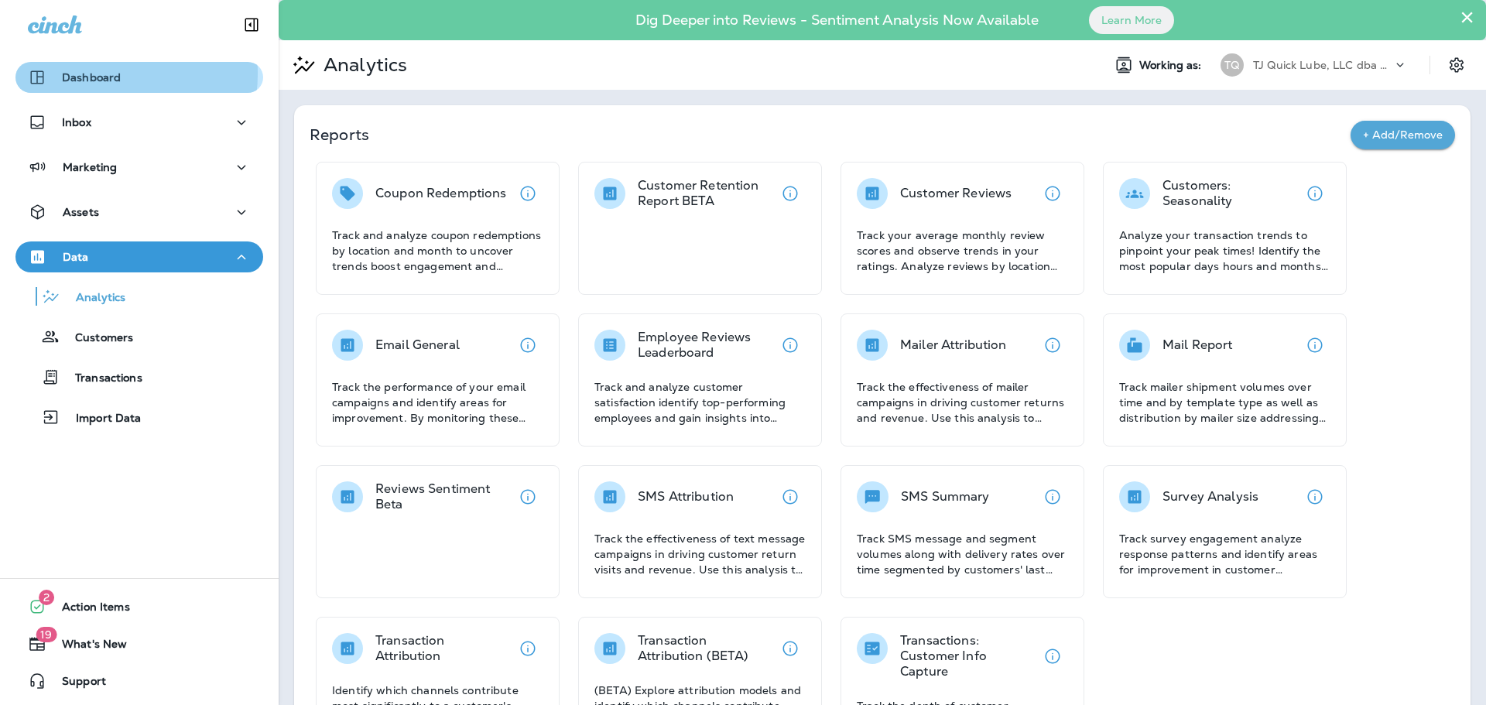
click at [95, 74] on p "Dashboard" at bounding box center [91, 77] width 59 height 12
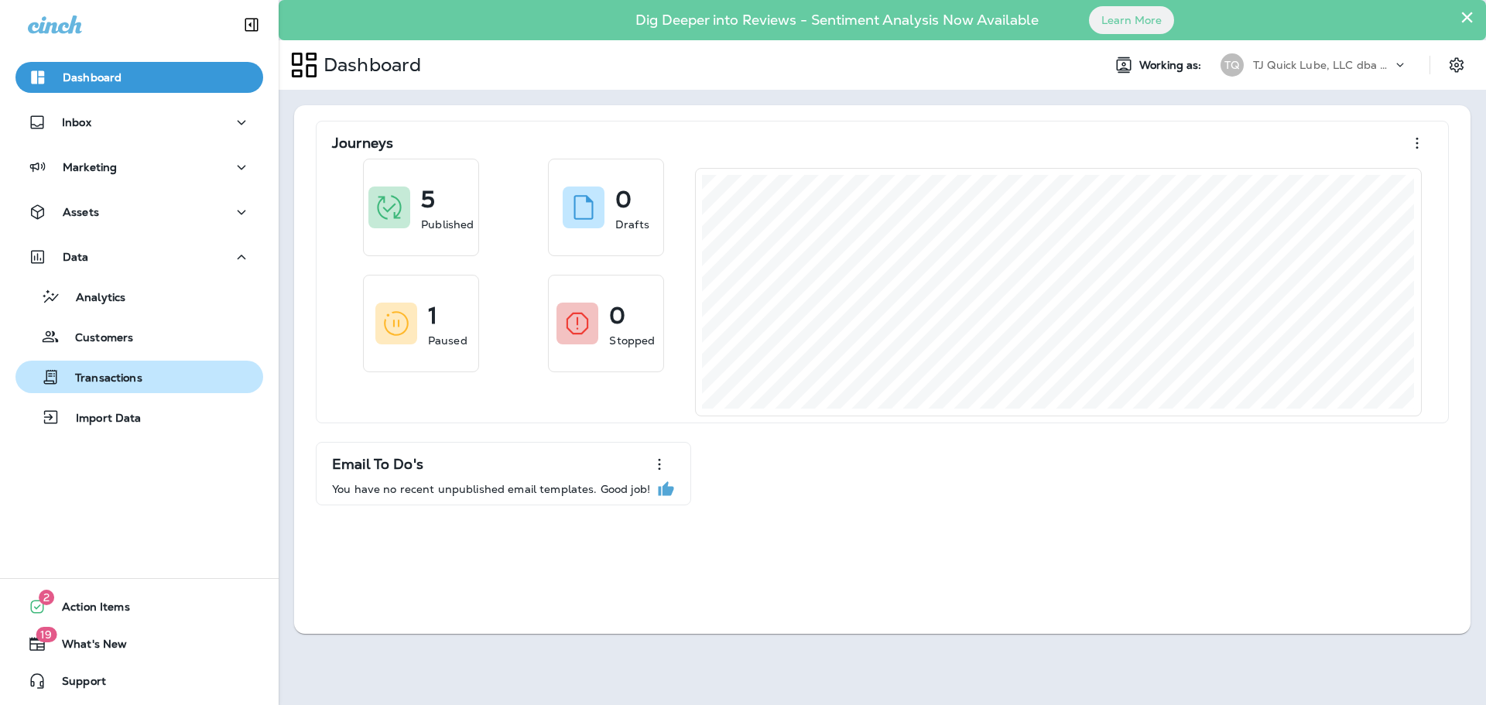
click at [120, 383] on p "Transactions" at bounding box center [101, 378] width 83 height 15
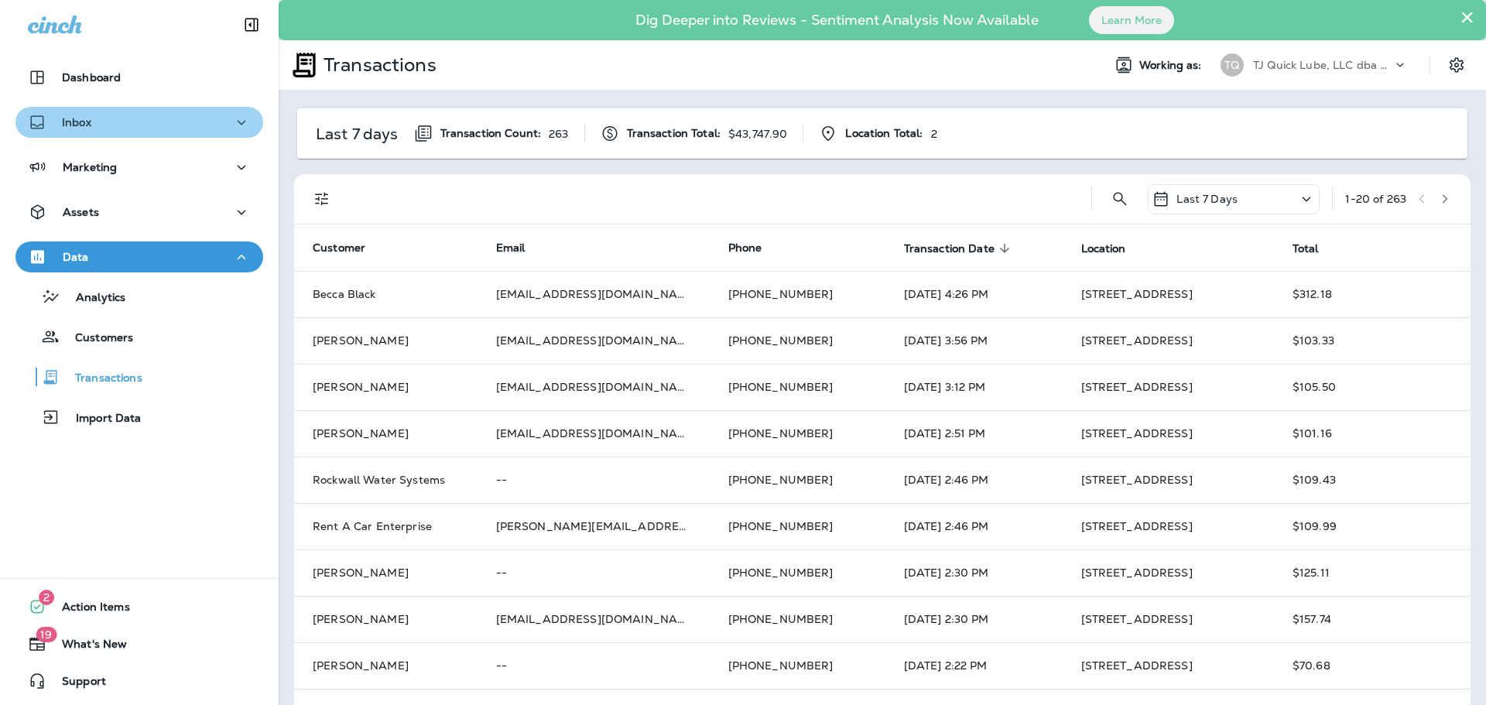
click at [222, 118] on div "Inbox" at bounding box center [139, 122] width 223 height 19
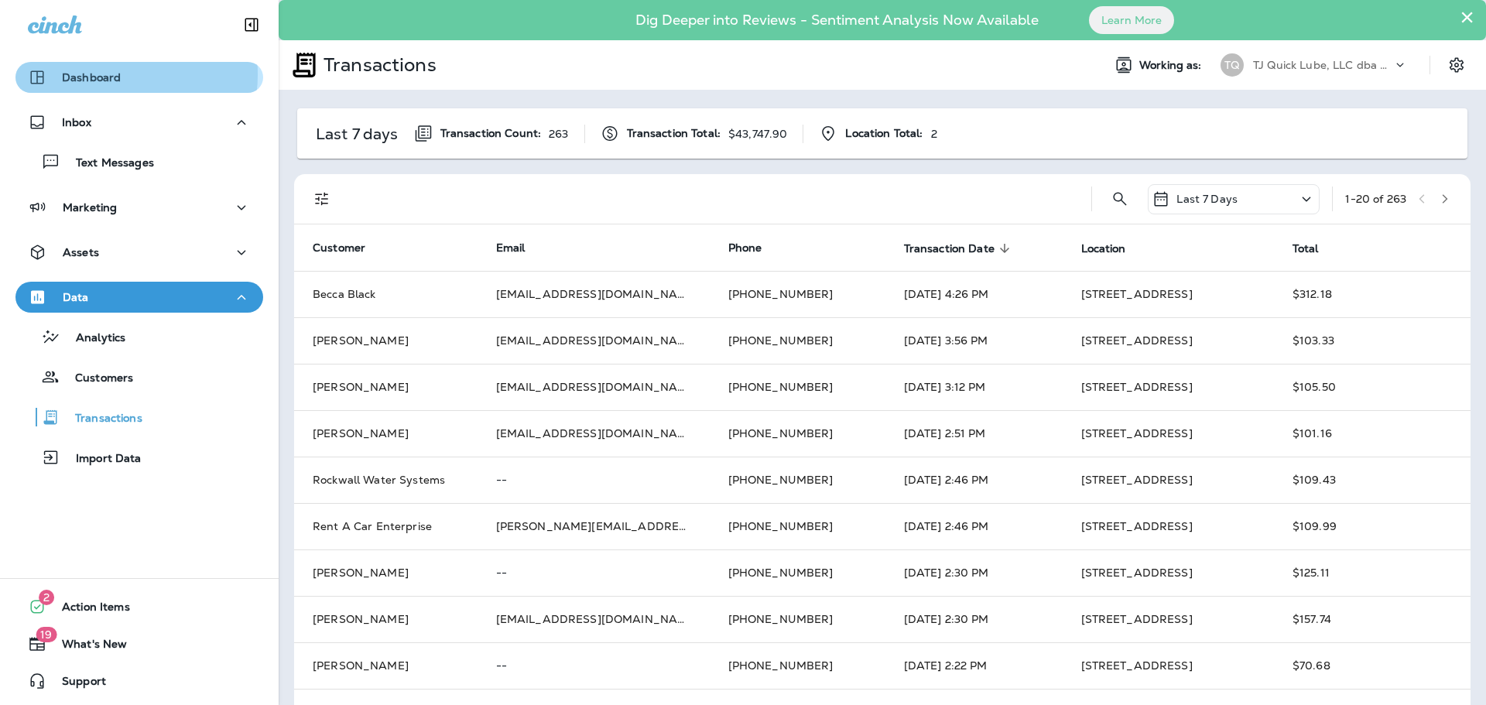
click at [101, 74] on p "Dashboard" at bounding box center [91, 77] width 59 height 12
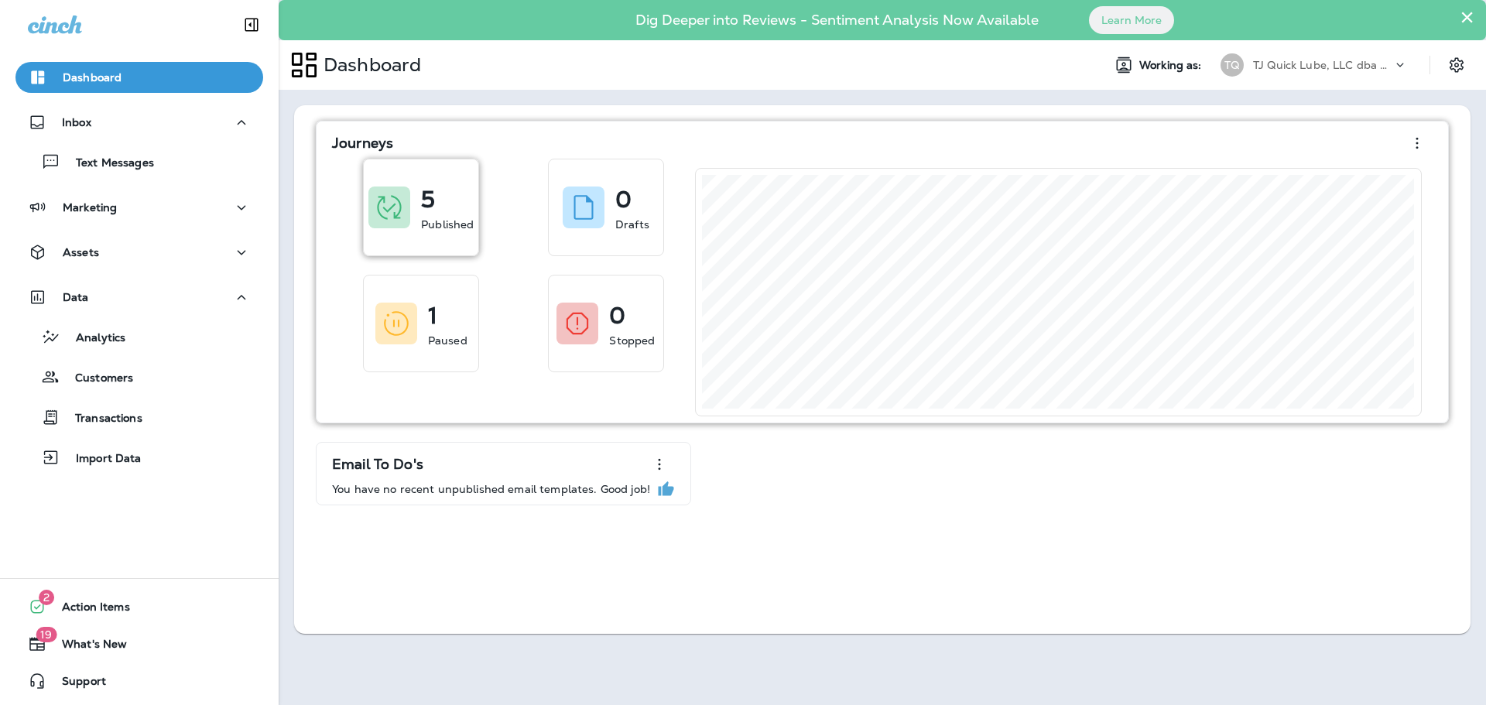
click at [436, 208] on div "5 Published" at bounding box center [447, 208] width 53 height 50
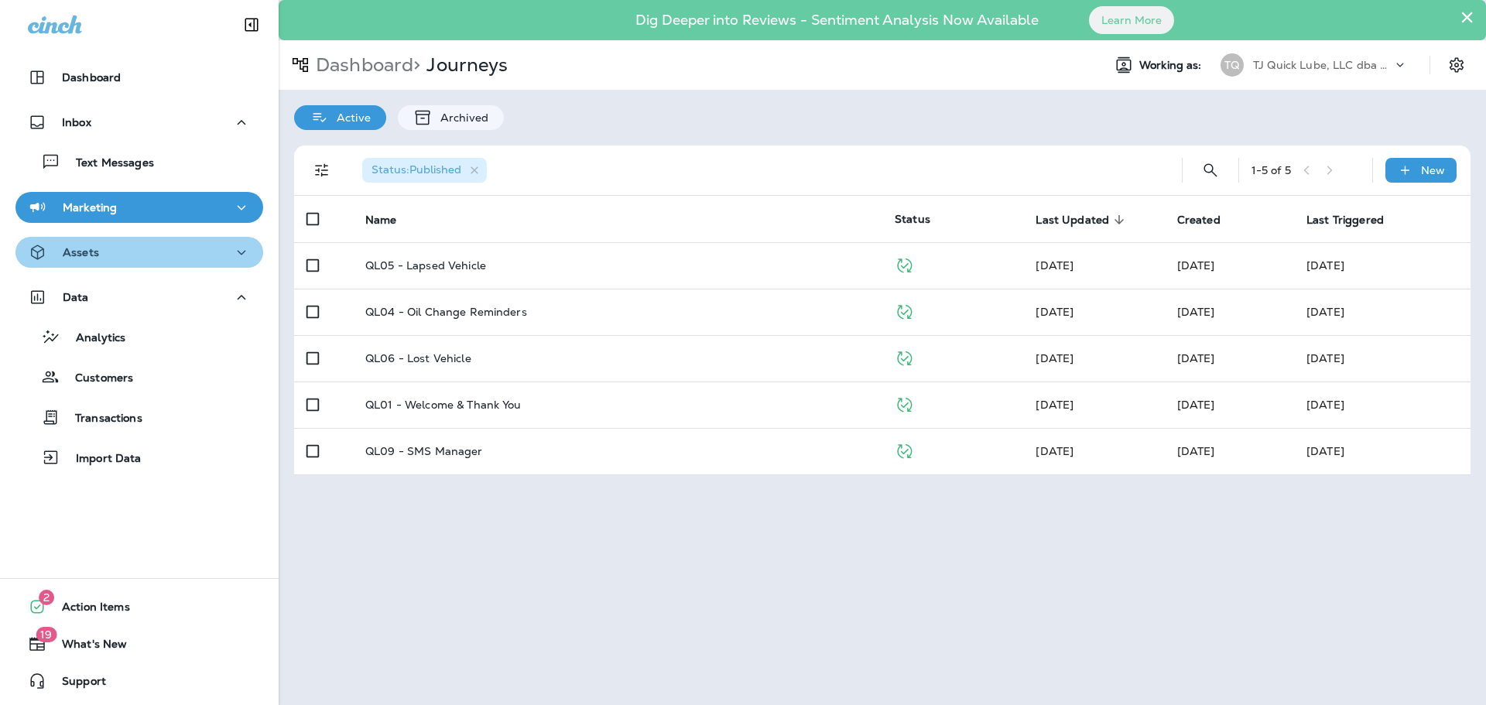
click at [221, 251] on div "Assets" at bounding box center [139, 252] width 223 height 19
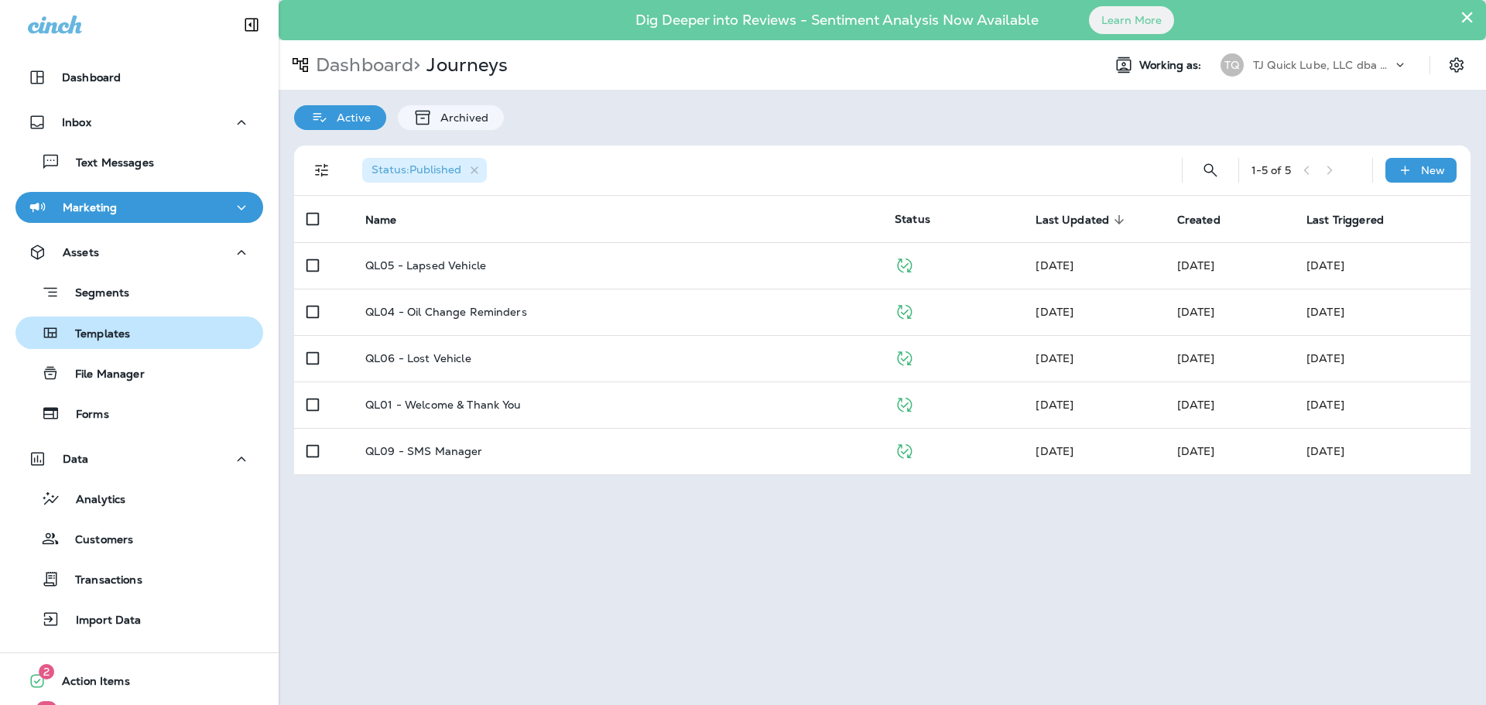
click at [119, 332] on p "Templates" at bounding box center [95, 334] width 70 height 15
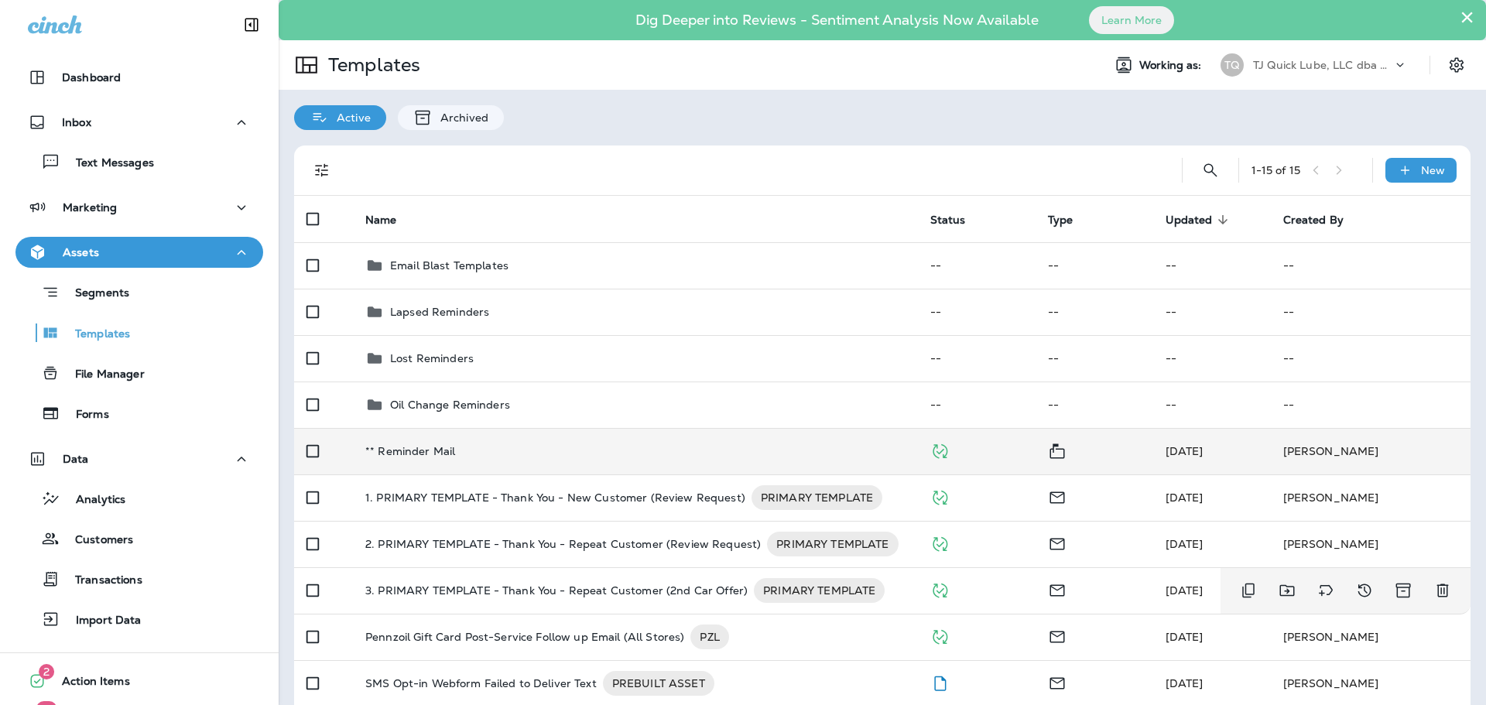
scroll to position [77, 0]
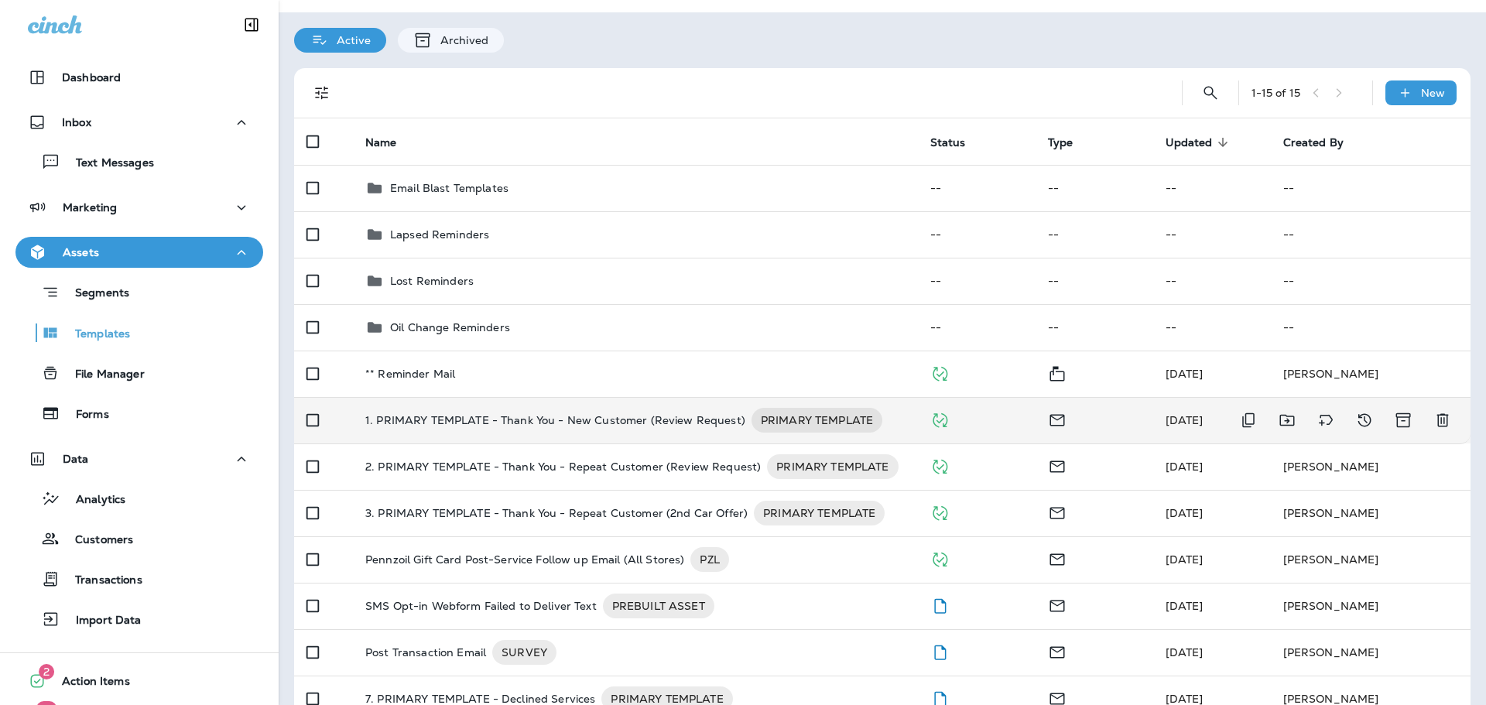
click at [494, 422] on p "1. PRIMARY TEMPLATE - Thank You - New Customer (Review Request)" at bounding box center [555, 420] width 380 height 25
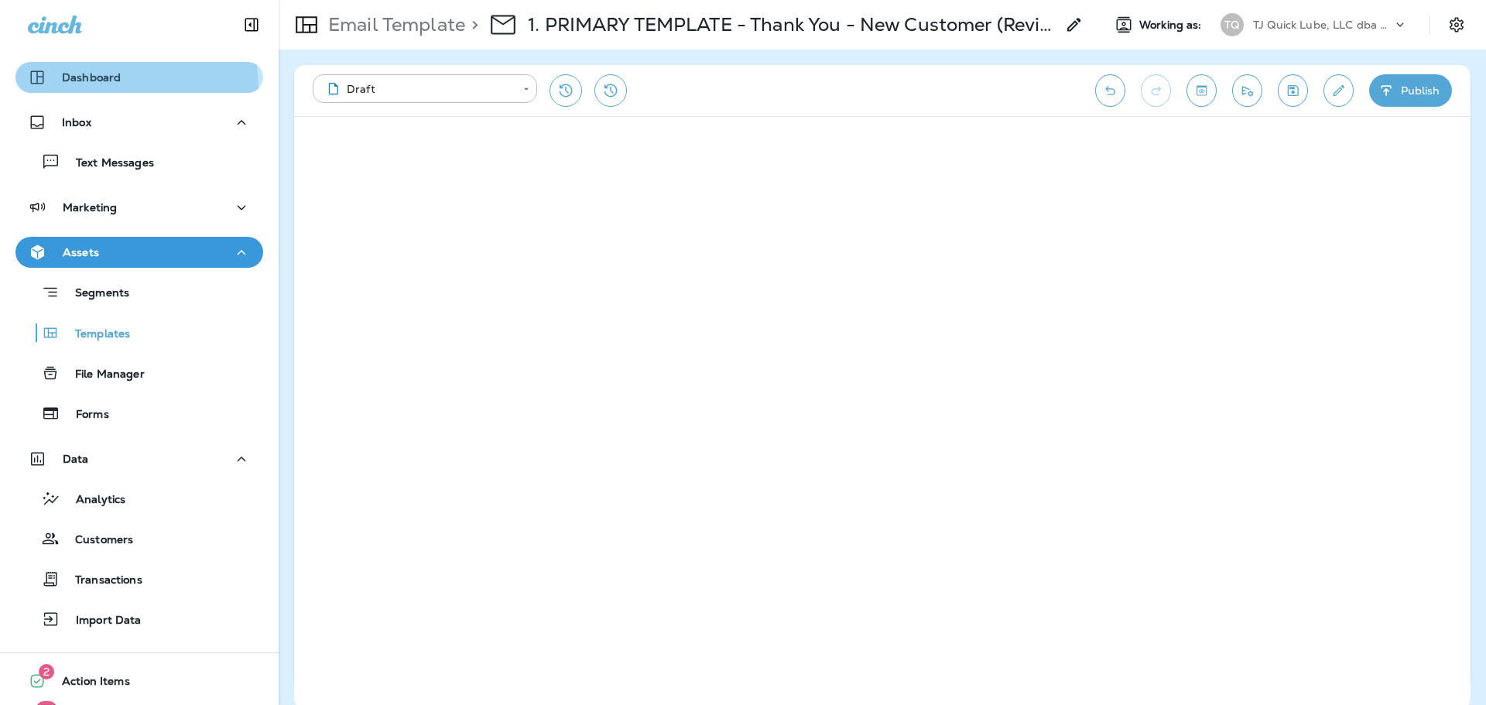
click at [102, 87] on button "Dashboard" at bounding box center [139, 77] width 248 height 31
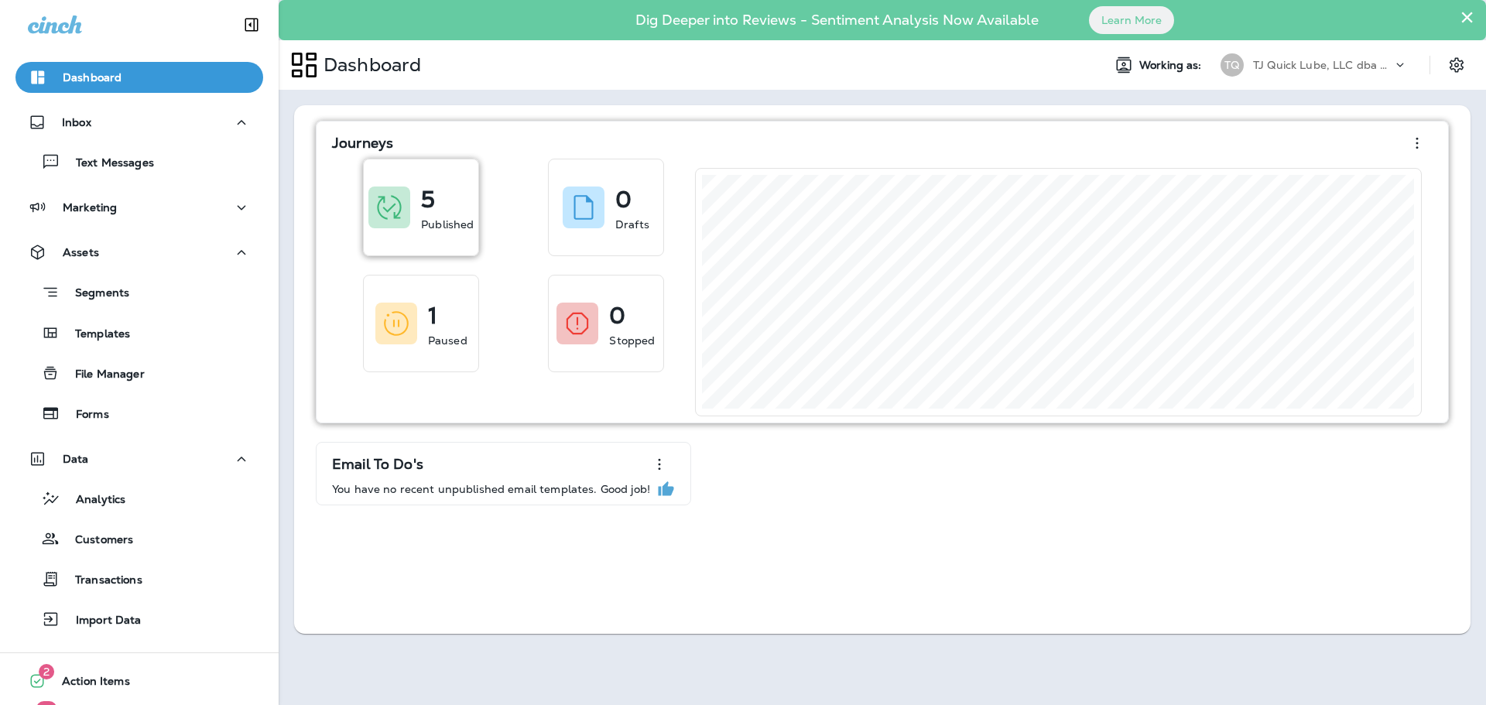
click at [424, 179] on div "5 Published" at bounding box center [421, 207] width 115 height 96
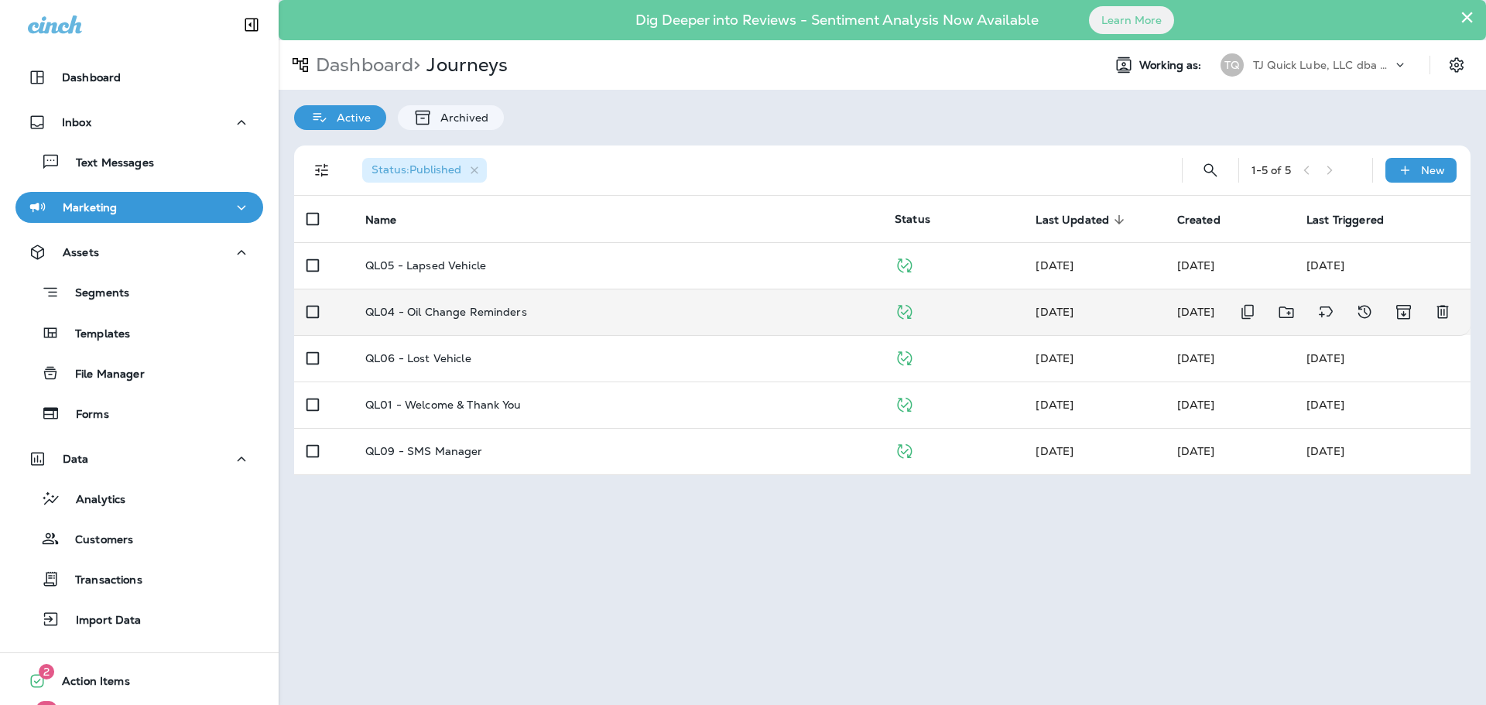
click at [508, 306] on p "QL04 - Oil Change Reminders" at bounding box center [446, 312] width 162 height 12
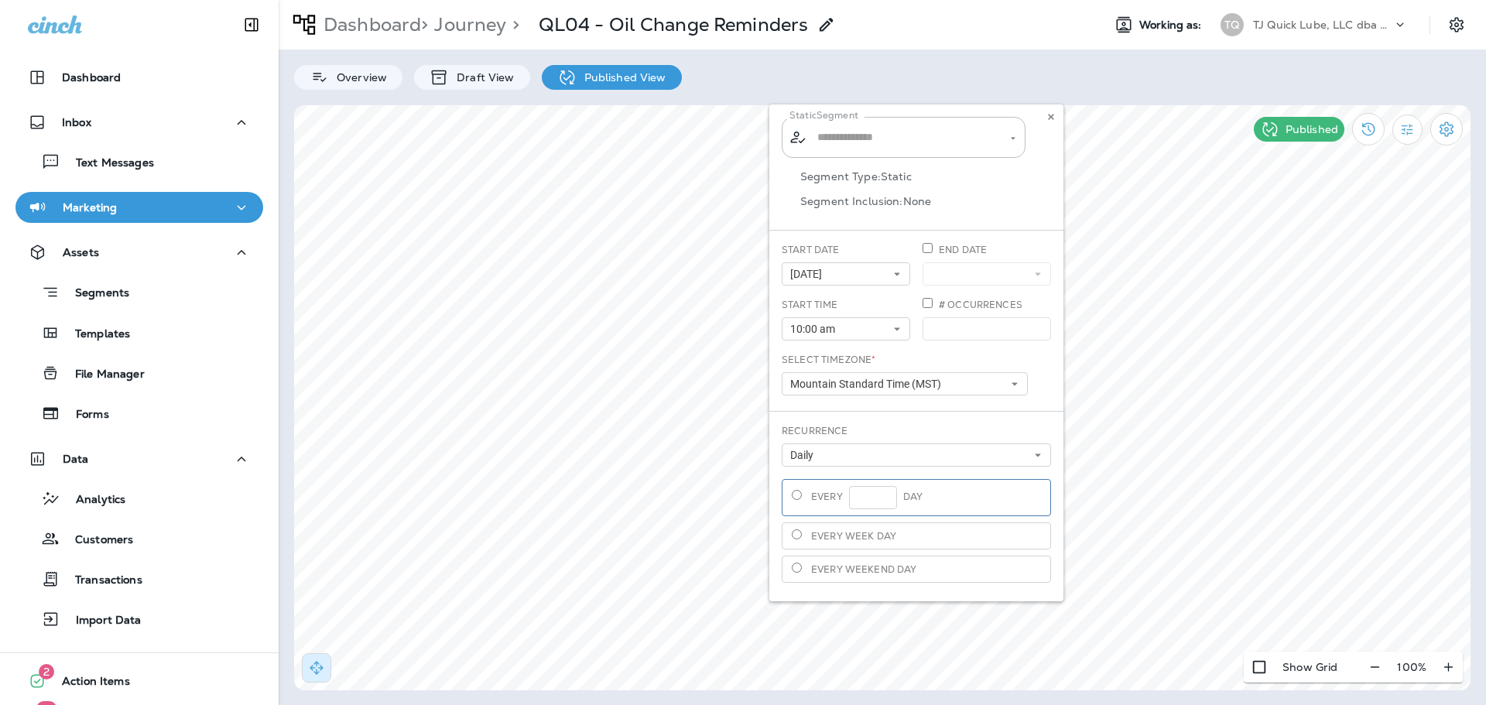
type input "**********"
click at [1021, 137] on div "**********" at bounding box center [916, 352] width 294 height 497
click at [1014, 138] on div "**********" at bounding box center [916, 352] width 294 height 497
click at [830, 136] on div "**********" at bounding box center [916, 352] width 294 height 497
click at [1046, 114] on icon at bounding box center [1050, 116] width 9 height 9
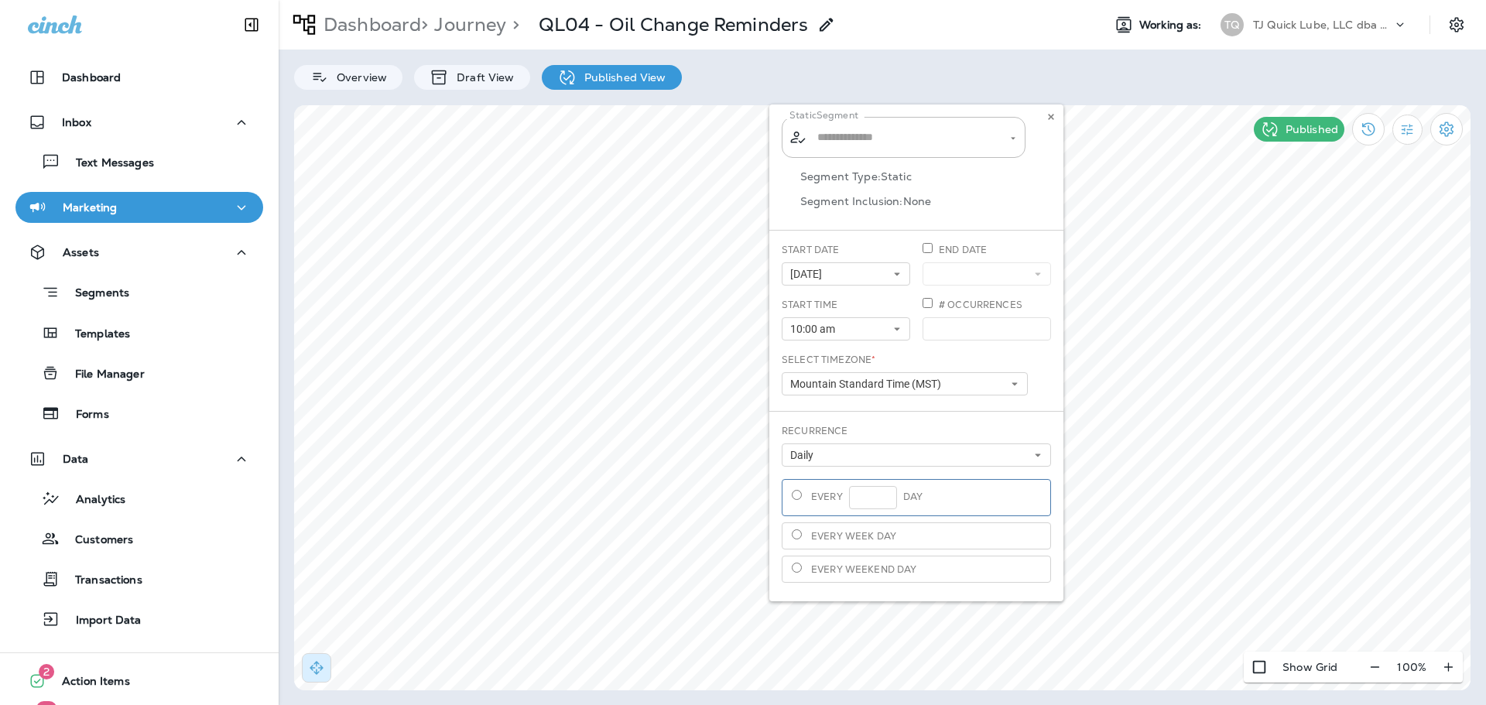
type input "**********"
click at [985, 142] on div "**********" at bounding box center [916, 352] width 294 height 497
click at [1015, 137] on div "**********" at bounding box center [916, 352] width 294 height 497
click at [1049, 116] on icon at bounding box center [1050, 116] width 9 height 9
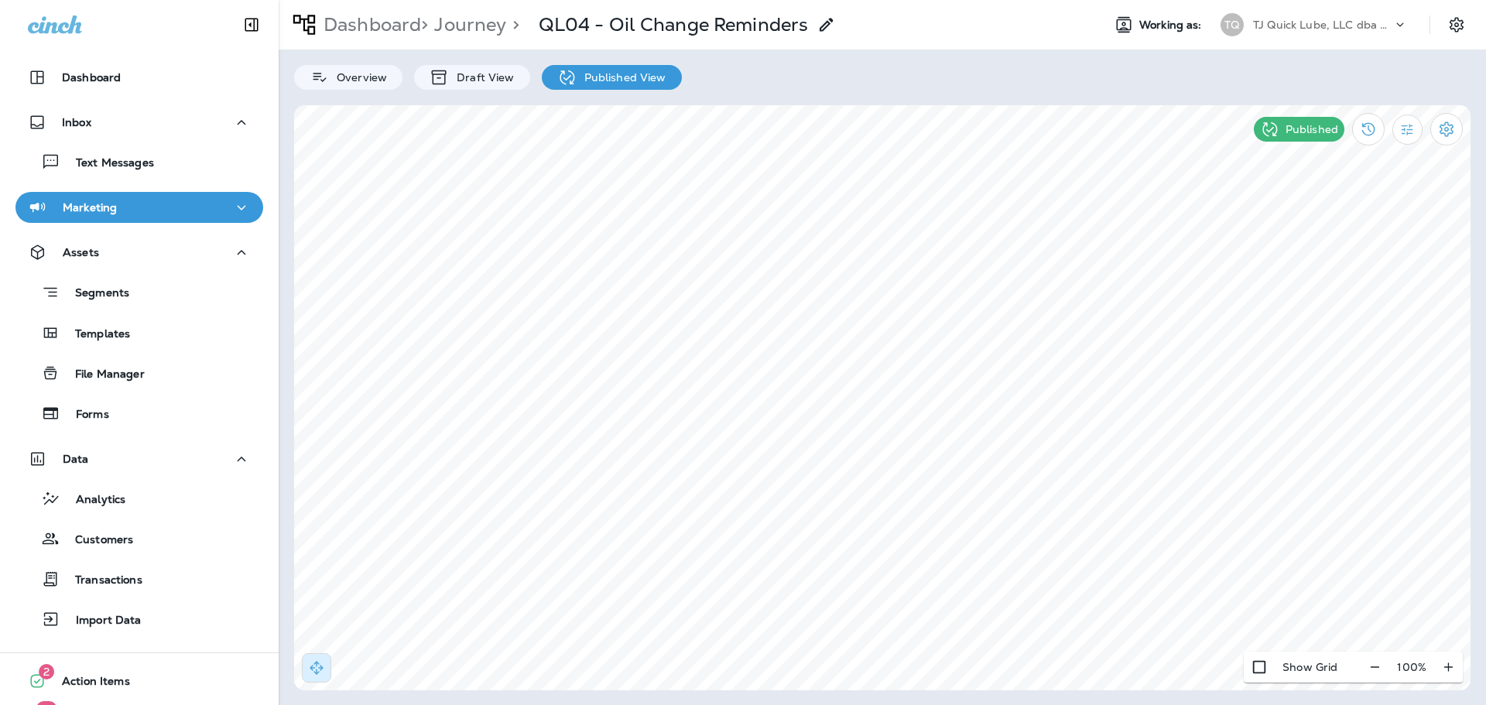
select select "*"
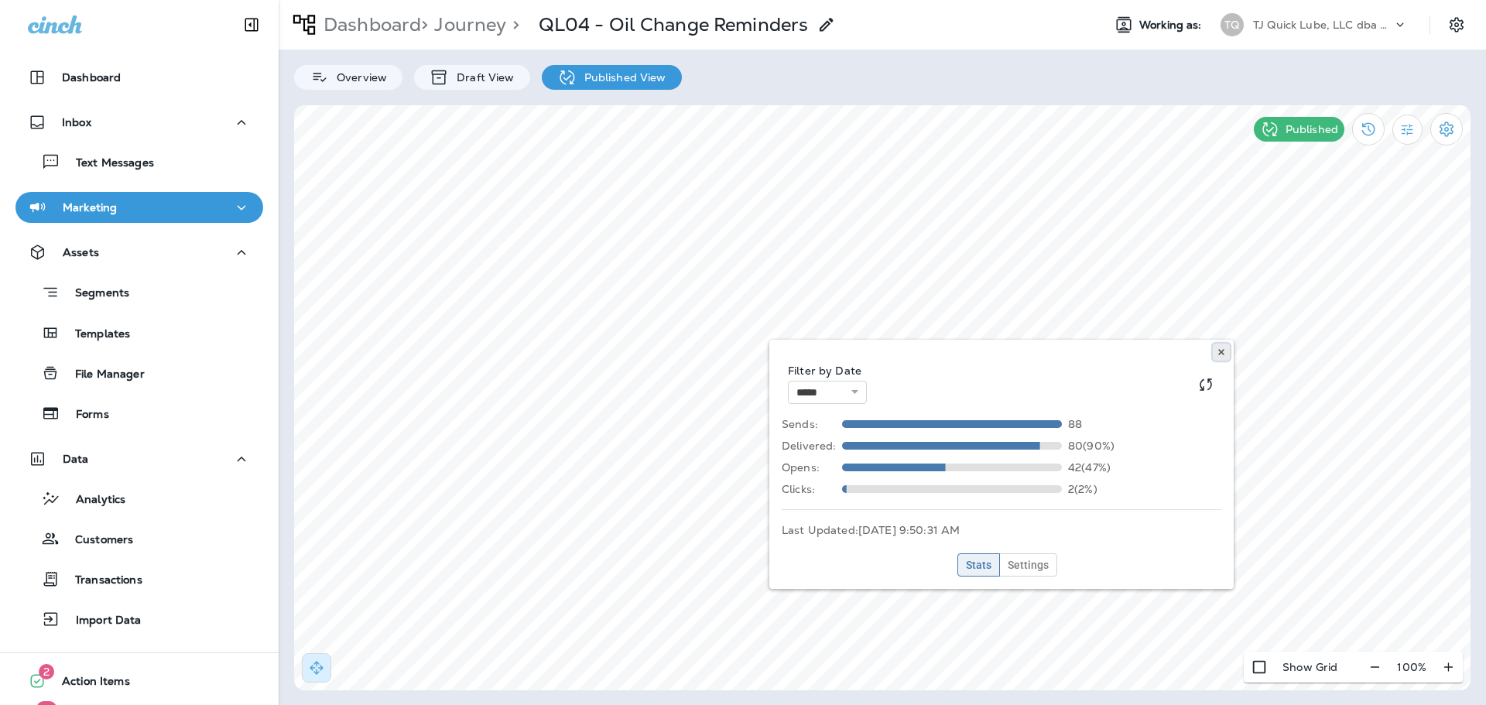
click at [1220, 347] on icon at bounding box center [1220, 351] width 9 height 9
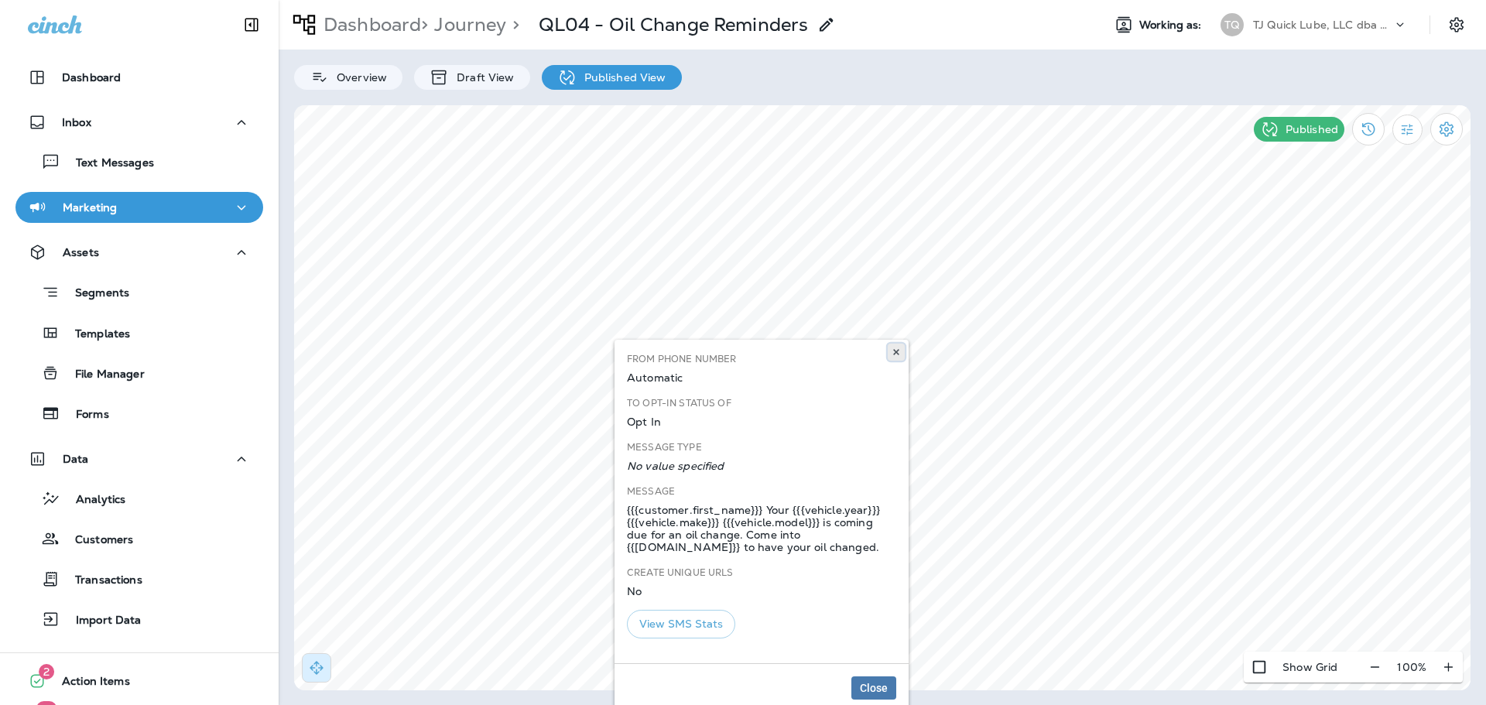
click at [889, 346] on button at bounding box center [896, 352] width 17 height 17
click at [672, 617] on button "View SMS Stats" at bounding box center [681, 624] width 108 height 29
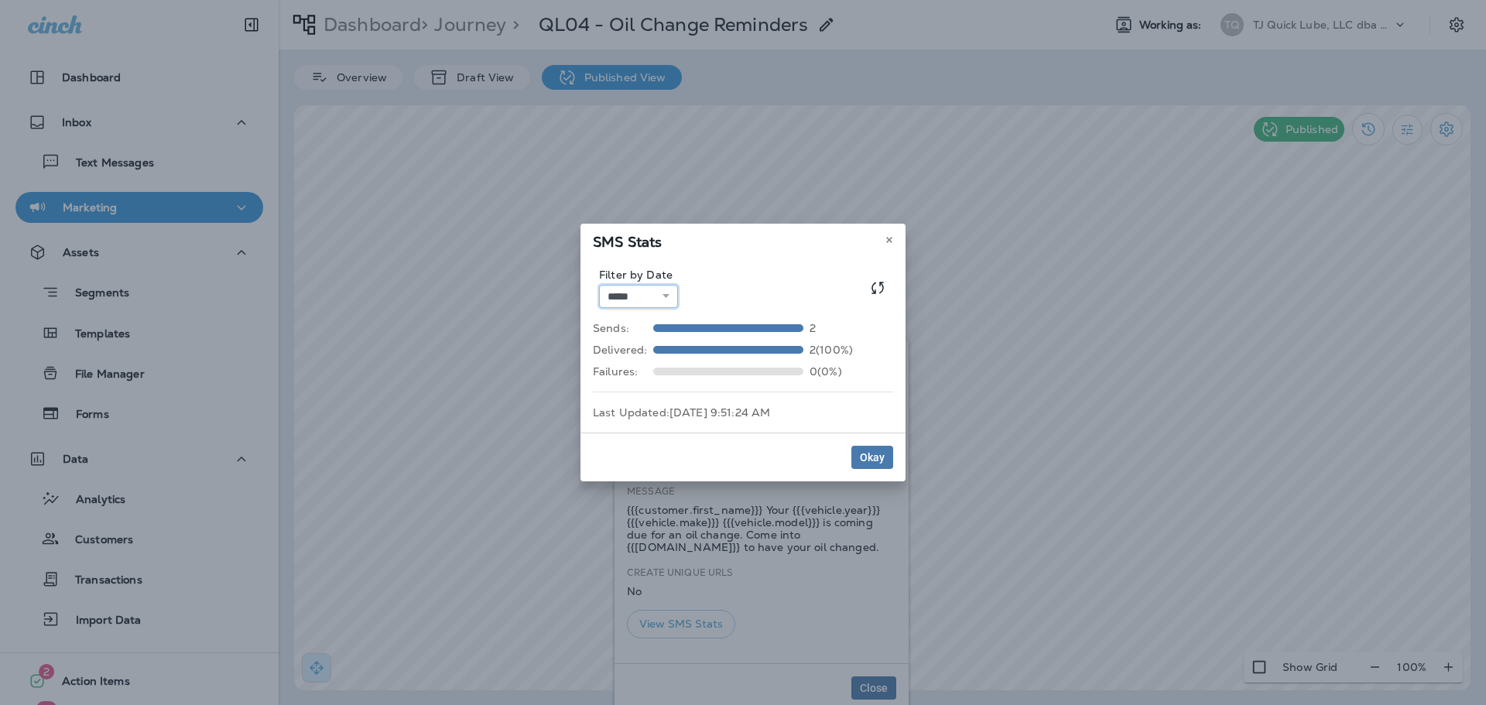
click at [671, 296] on select "**********" at bounding box center [638, 296] width 79 height 23
select select "**"
click at [599, 285] on select "**********" at bounding box center [638, 296] width 79 height 23
click at [889, 235] on icon at bounding box center [888, 239] width 9 height 9
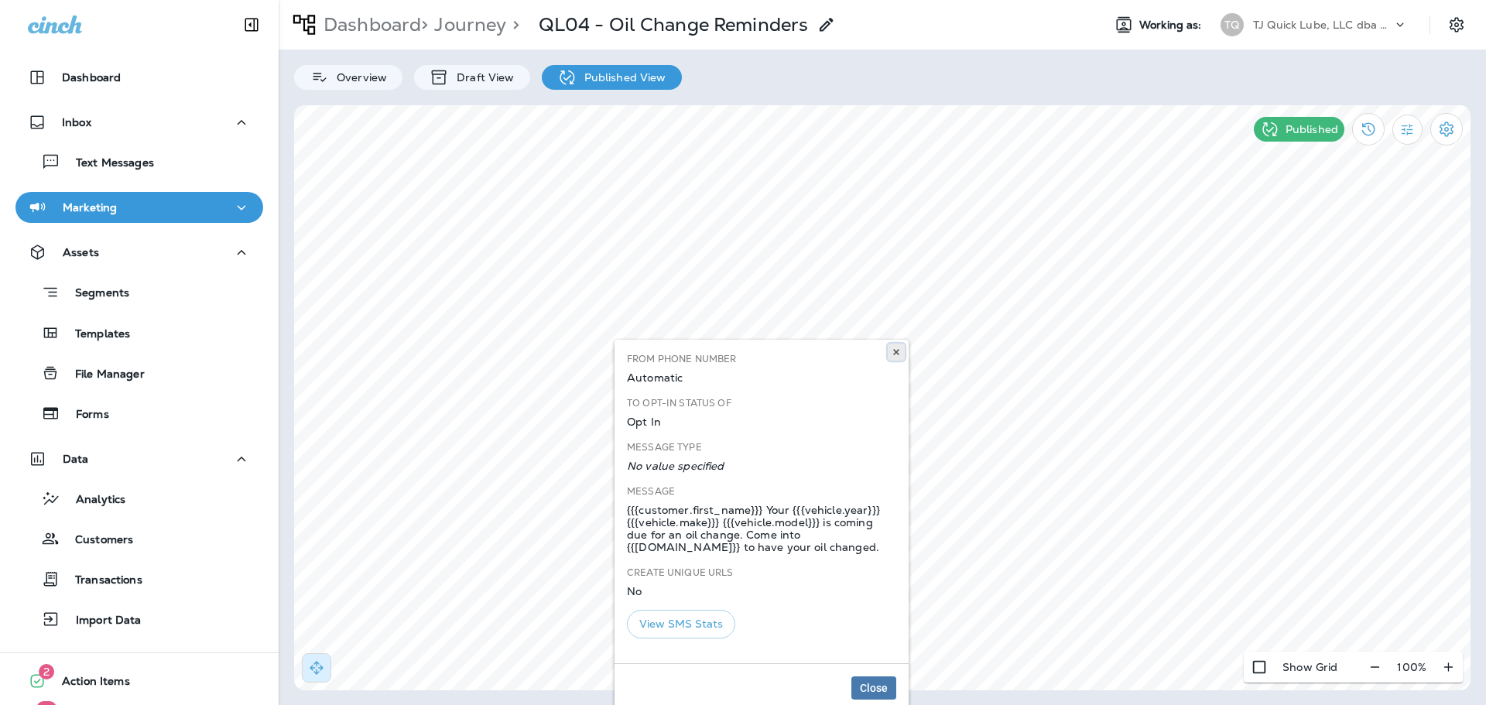
click at [894, 356] on icon at bounding box center [895, 351] width 9 height 9
